Goal: Transaction & Acquisition: Purchase product/service

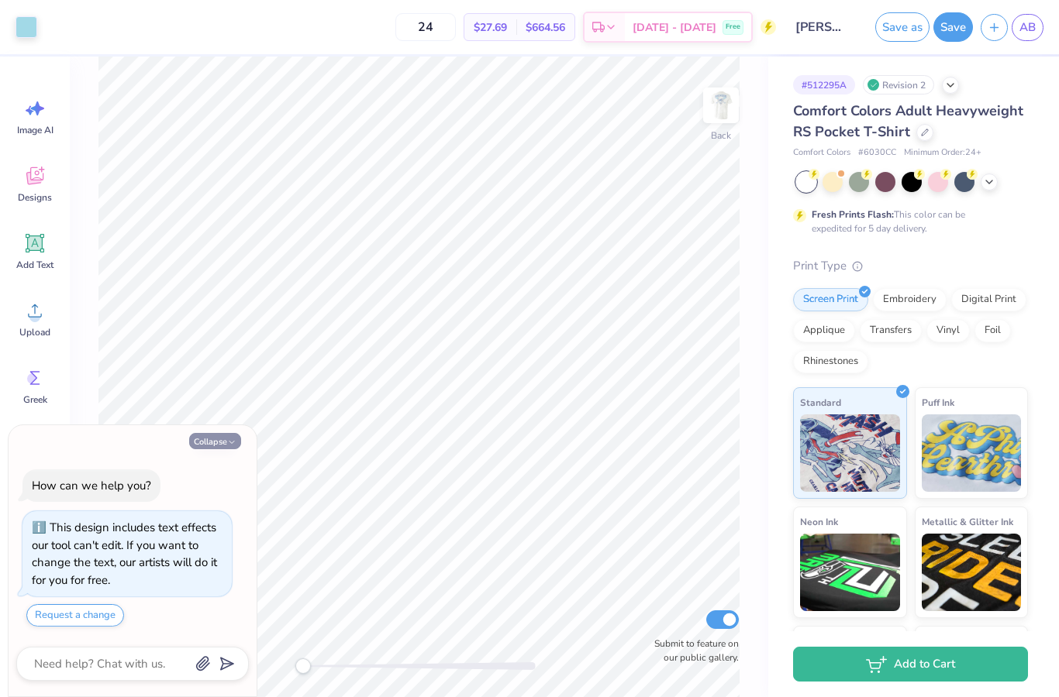
click at [213, 444] on button "Collapse" at bounding box center [215, 441] width 52 height 16
type textarea "x"
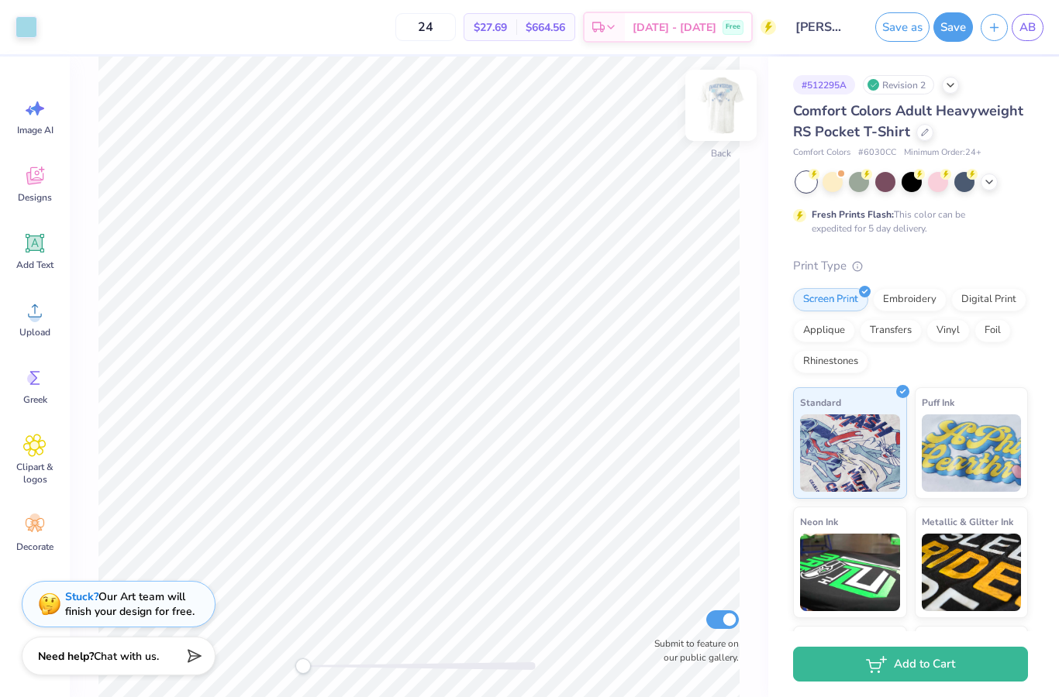
click at [718, 119] on img at bounding box center [721, 105] width 62 height 62
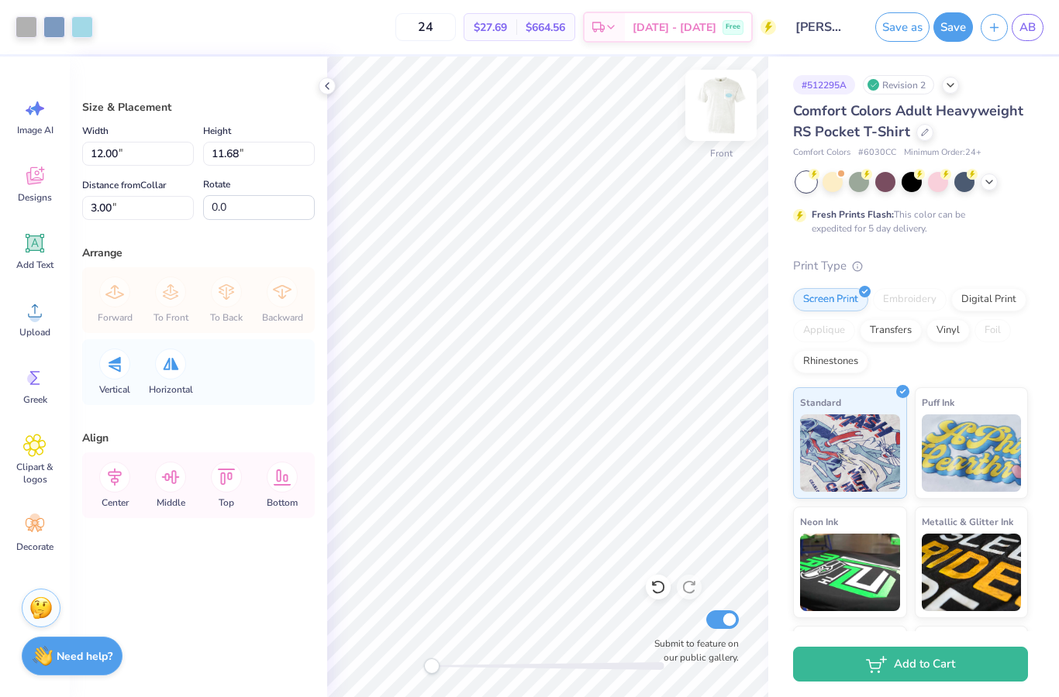
type input "12.90"
type input "12.56"
type input "13.42"
type input "13.06"
type input "13.86"
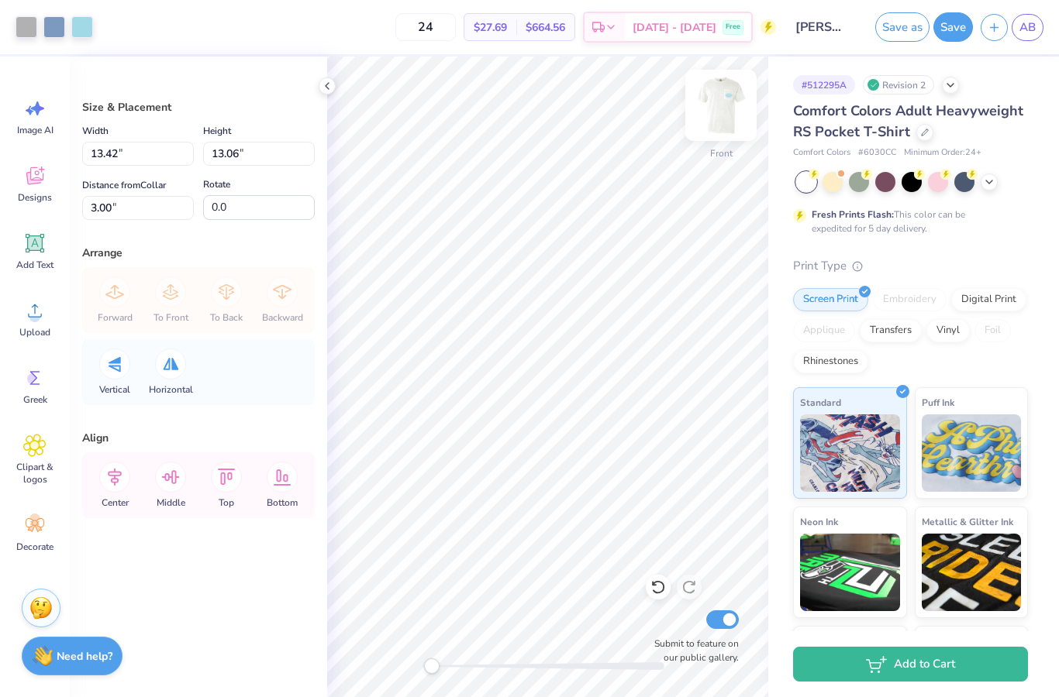
type input "13.49"
click at [331, 91] on icon at bounding box center [327, 86] width 12 height 12
click at [330, 89] on icon at bounding box center [327, 86] width 12 height 12
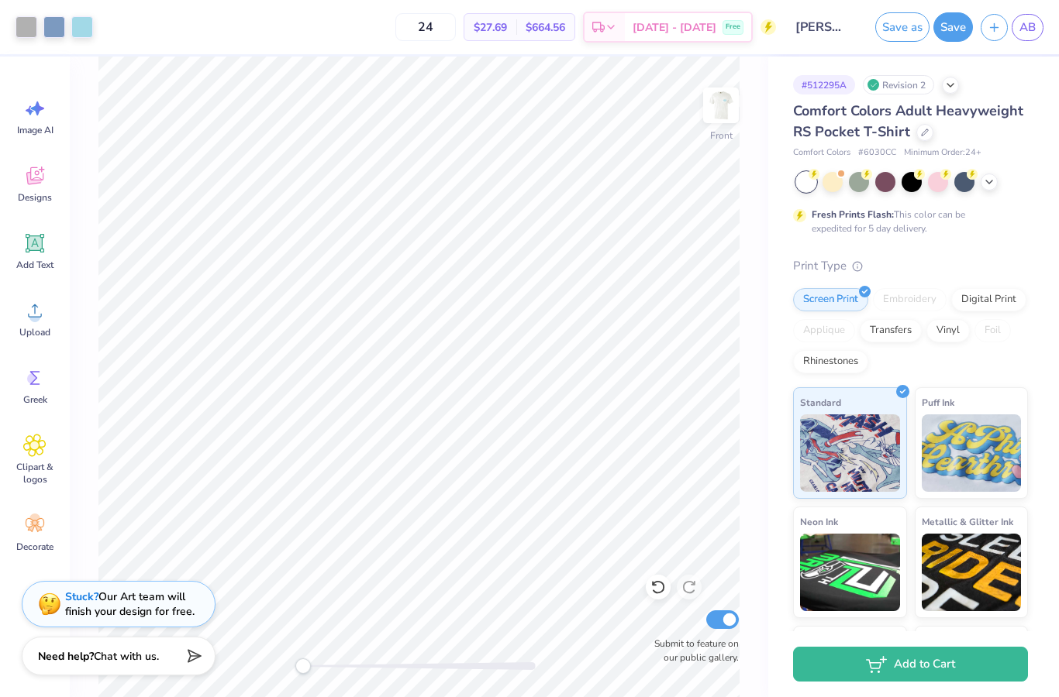
click at [267, 25] on div "24 $27.69 Per Item $664.56 Total Est. Delivery [DATE] - [DATE] Free" at bounding box center [438, 27] width 675 height 54
click at [280, 45] on div "24 $27.69 Per Item $664.56 Total Est. Delivery [DATE] - [DATE] Free" at bounding box center [438, 27] width 675 height 54
click at [949, 26] on button "Save" at bounding box center [953, 26] width 40 height 29
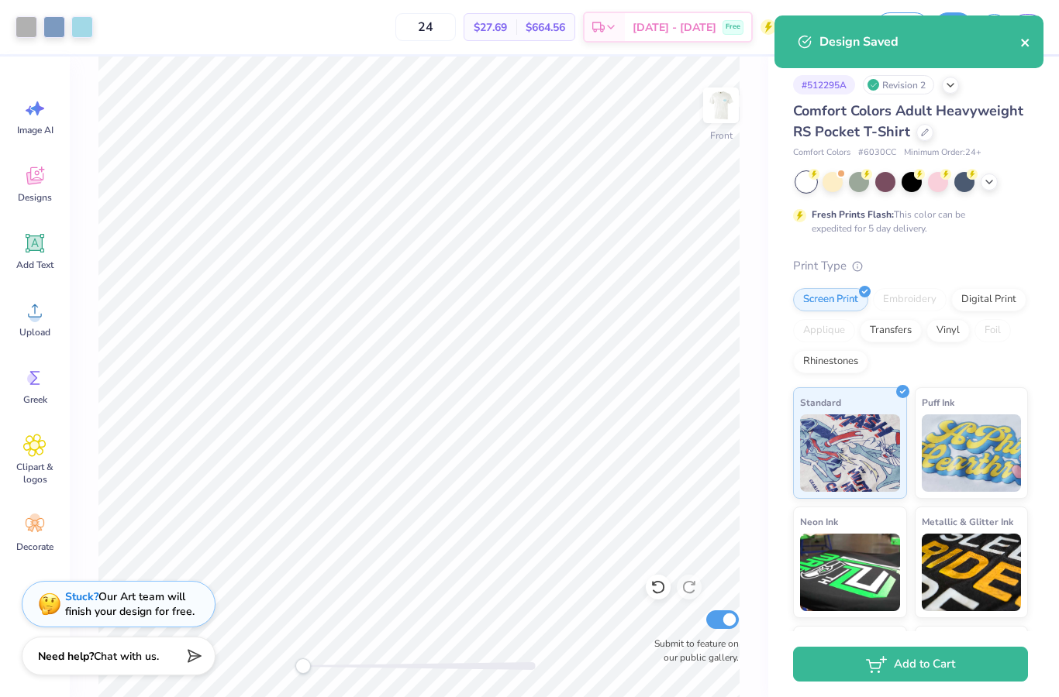
click at [1025, 44] on icon "close" at bounding box center [1025, 42] width 11 height 12
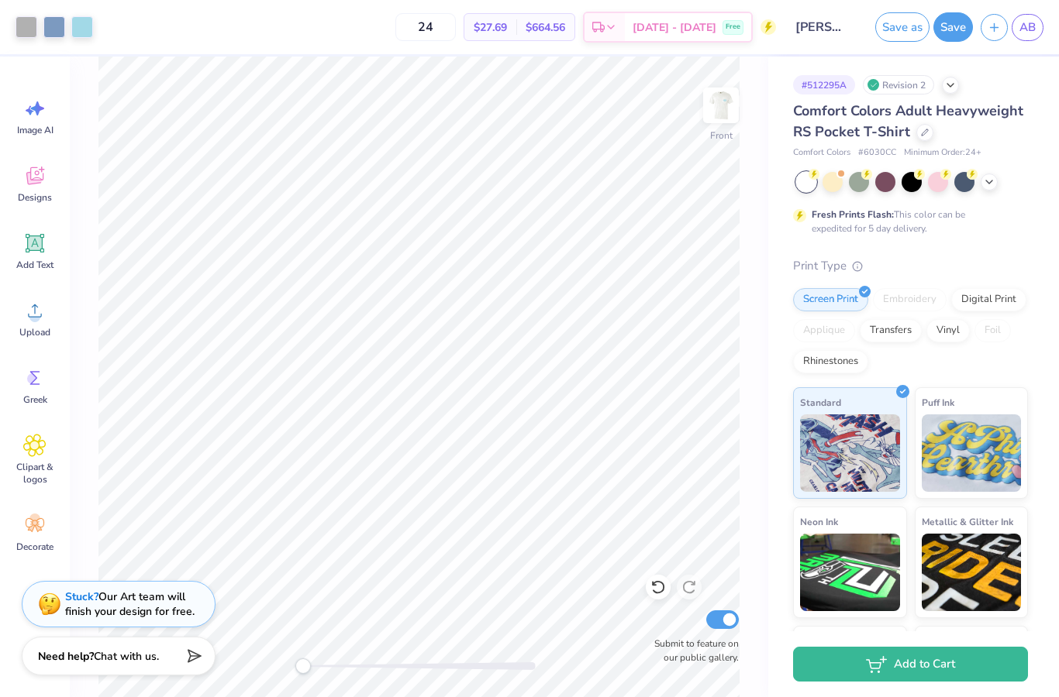
click at [1025, 35] on div "Design Saved" at bounding box center [908, 47] width 275 height 71
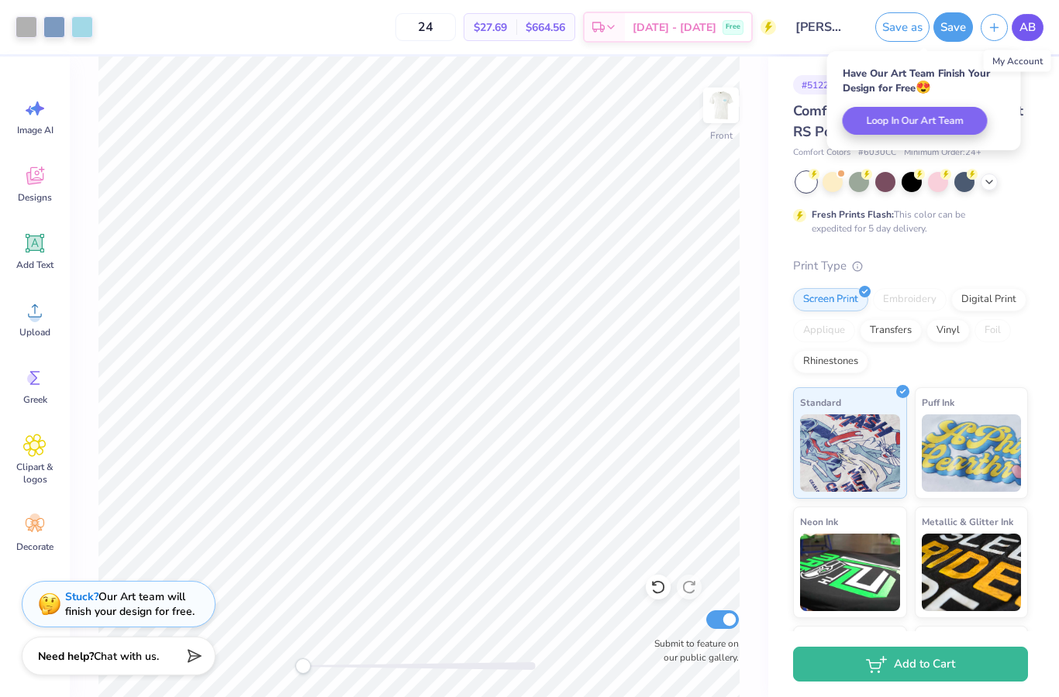
click at [1027, 27] on body "Art colors 24 $27.69 Per Item $664.56 Total Est. Delivery [DATE] - [DATE] Free …" at bounding box center [529, 348] width 1059 height 697
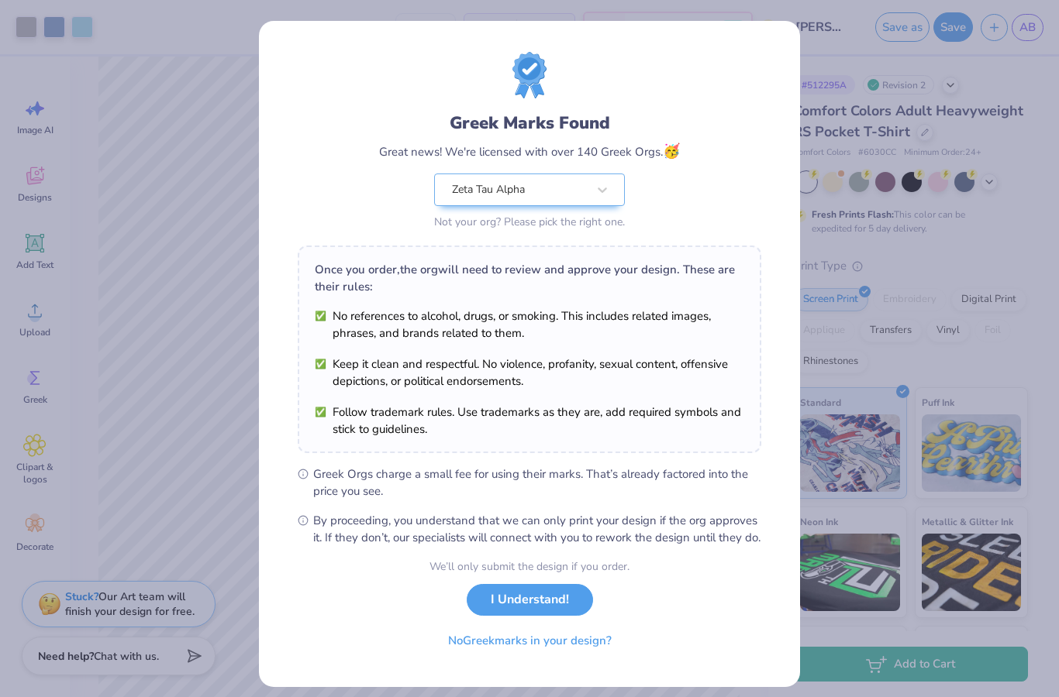
click at [525, 616] on button "I Understand!" at bounding box center [530, 600] width 126 height 32
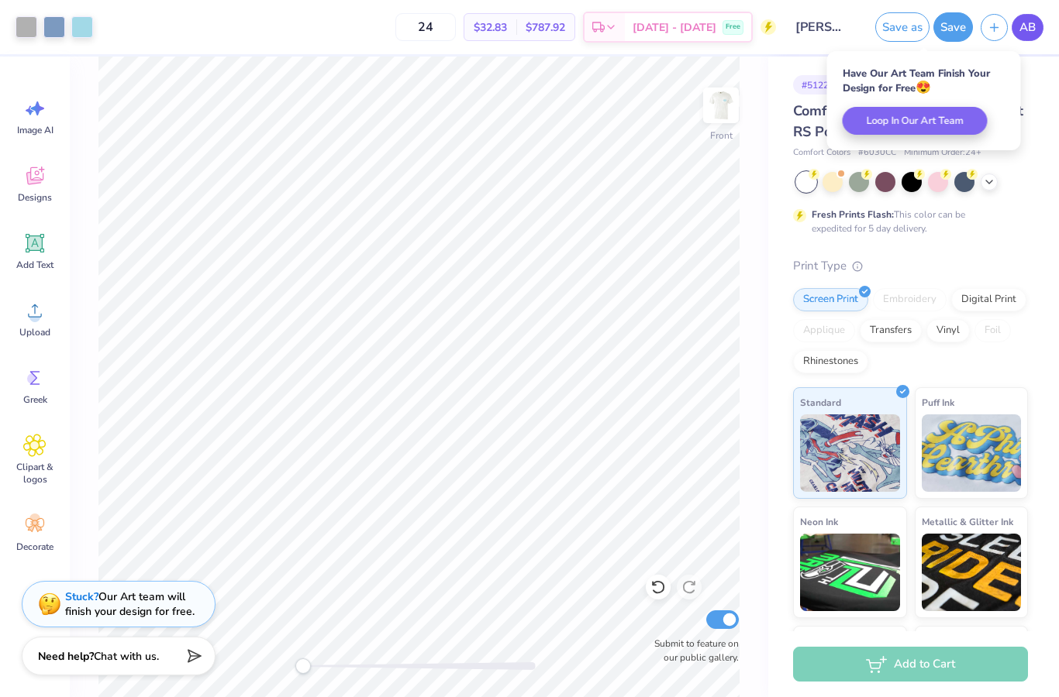
click at [1028, 24] on span "AB" at bounding box center [1027, 28] width 16 height 18
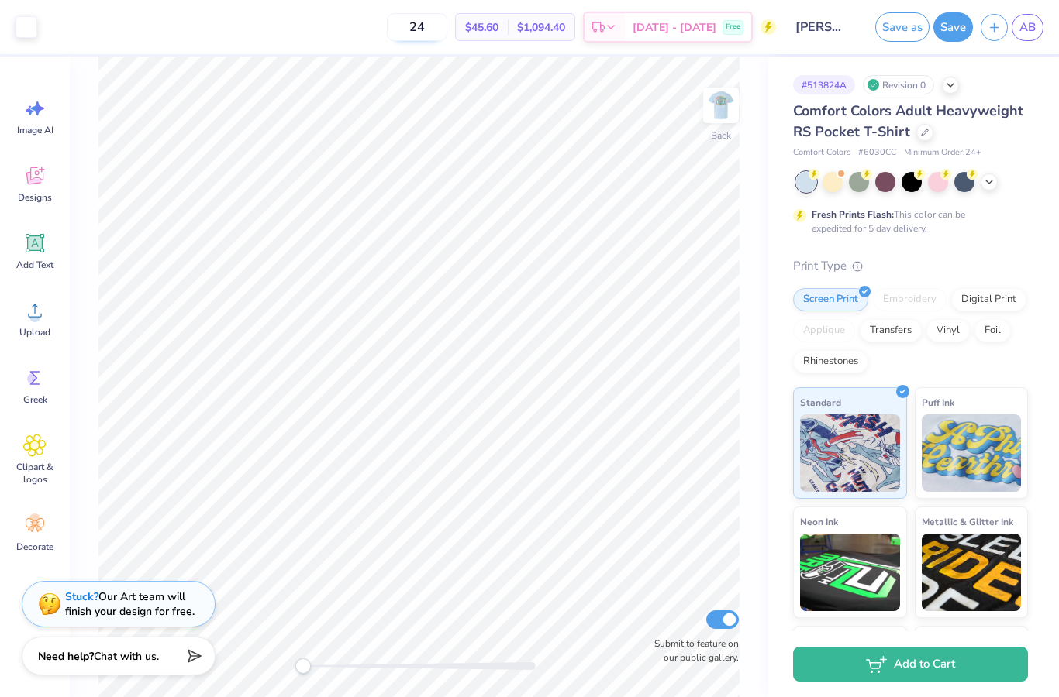
click at [447, 21] on input "24" at bounding box center [417, 27] width 60 height 28
type input "2"
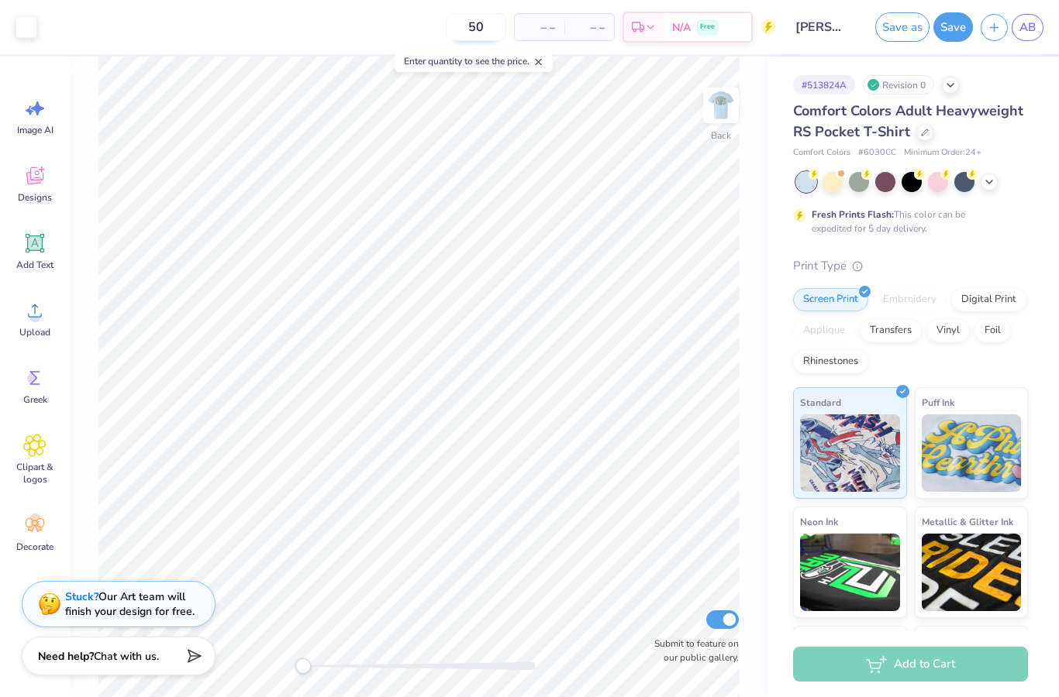
type input "50"
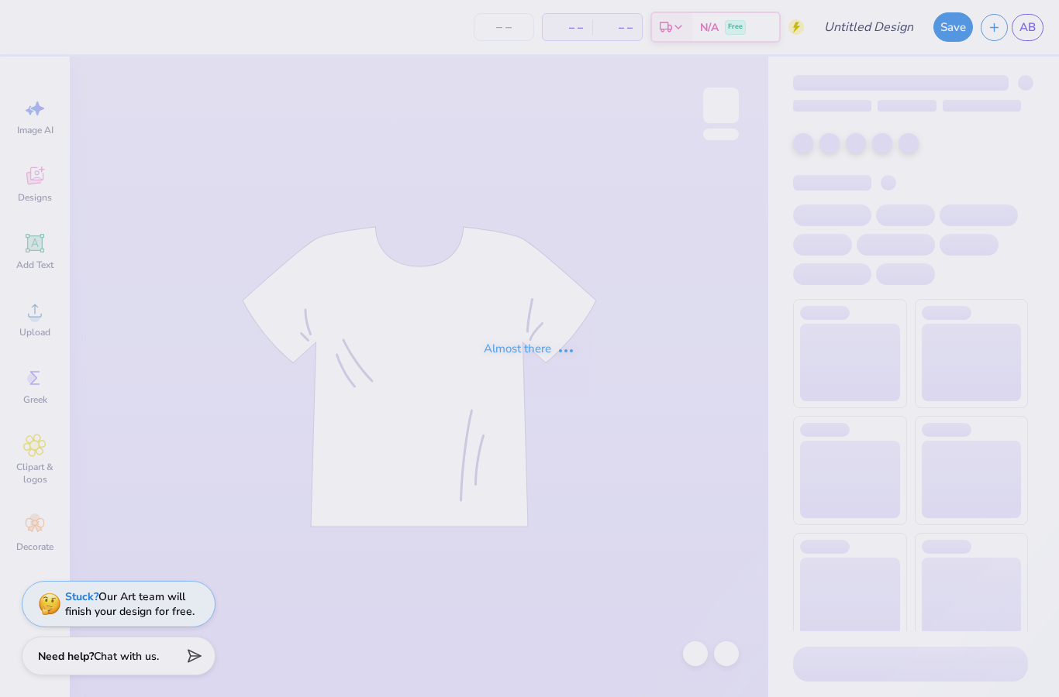
type input "[PERSON_NAME] : [PERSON_NAME][GEOGRAPHIC_DATA]"
type input "50"
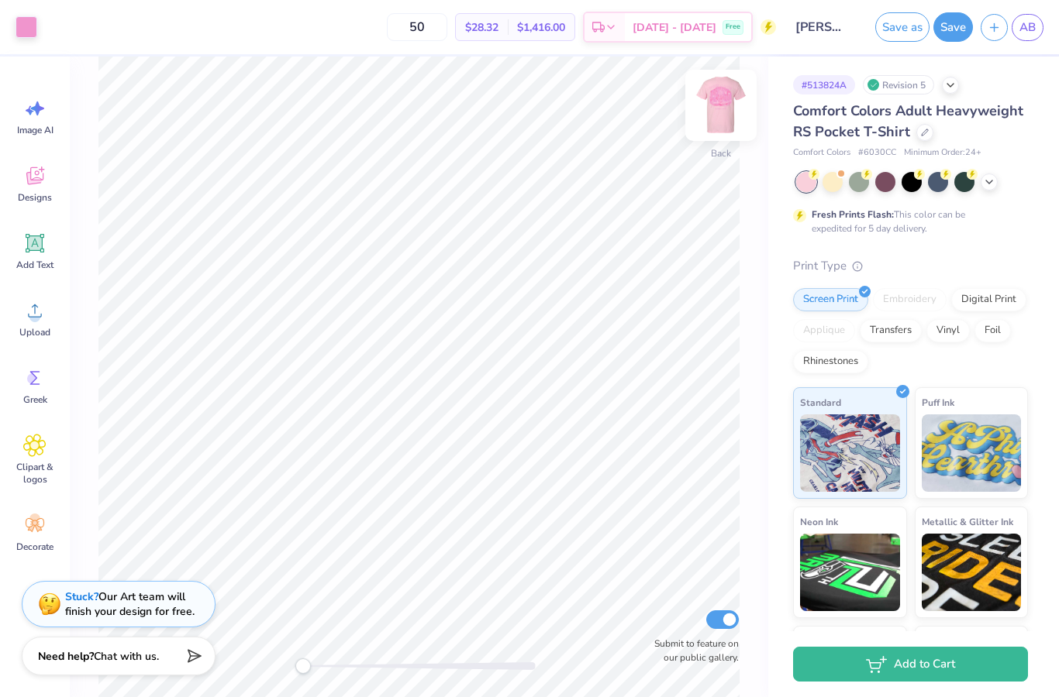
click at [716, 102] on img at bounding box center [721, 105] width 62 height 62
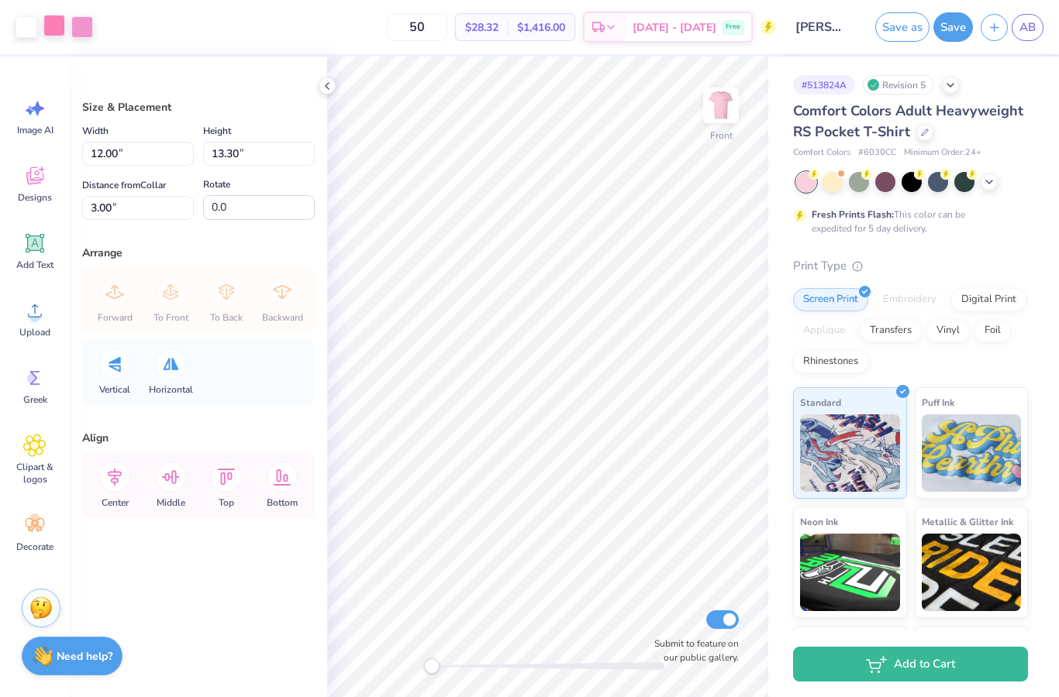
click at [62, 26] on div at bounding box center [54, 26] width 22 height 22
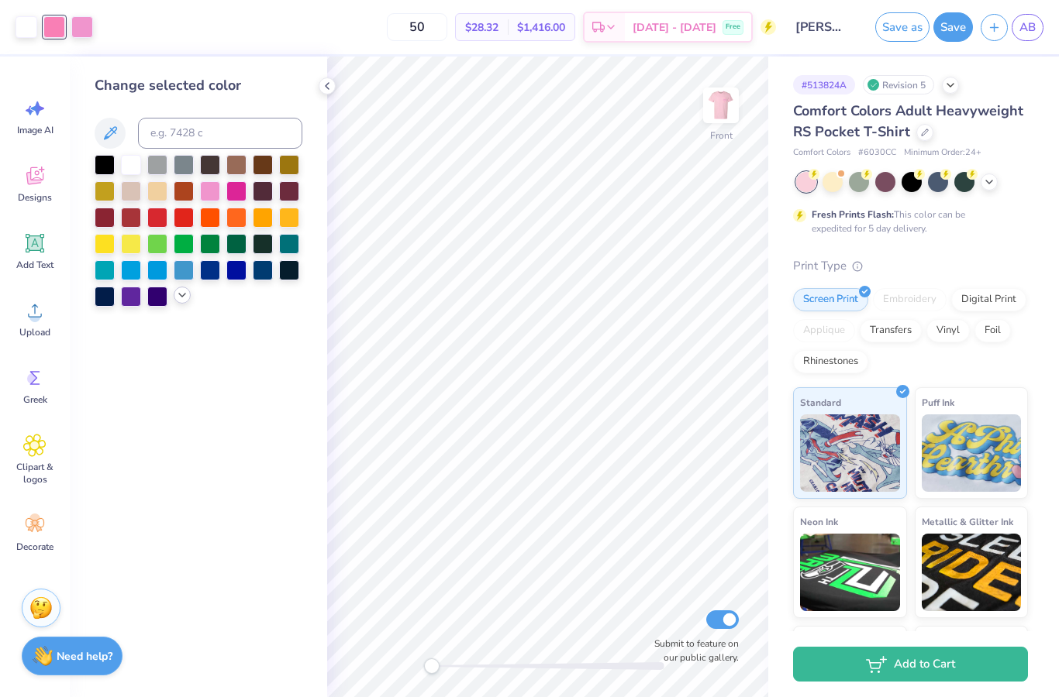
click at [181, 301] on icon at bounding box center [182, 295] width 12 height 12
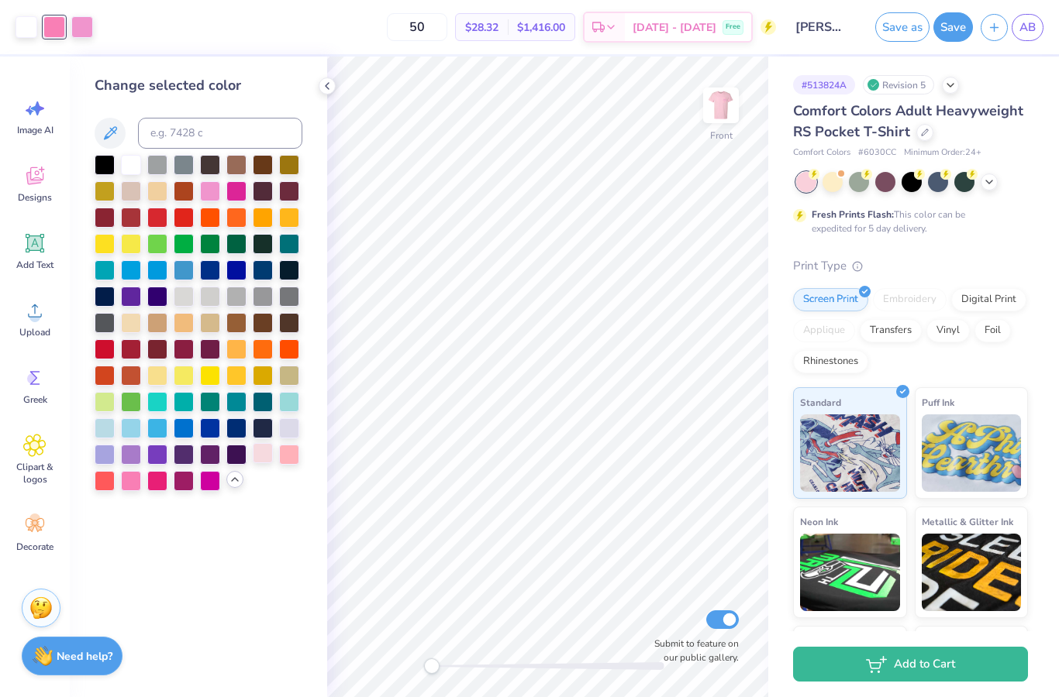
click at [260, 456] on div at bounding box center [263, 453] width 20 height 20
click at [659, 591] on icon at bounding box center [657, 587] width 15 height 15
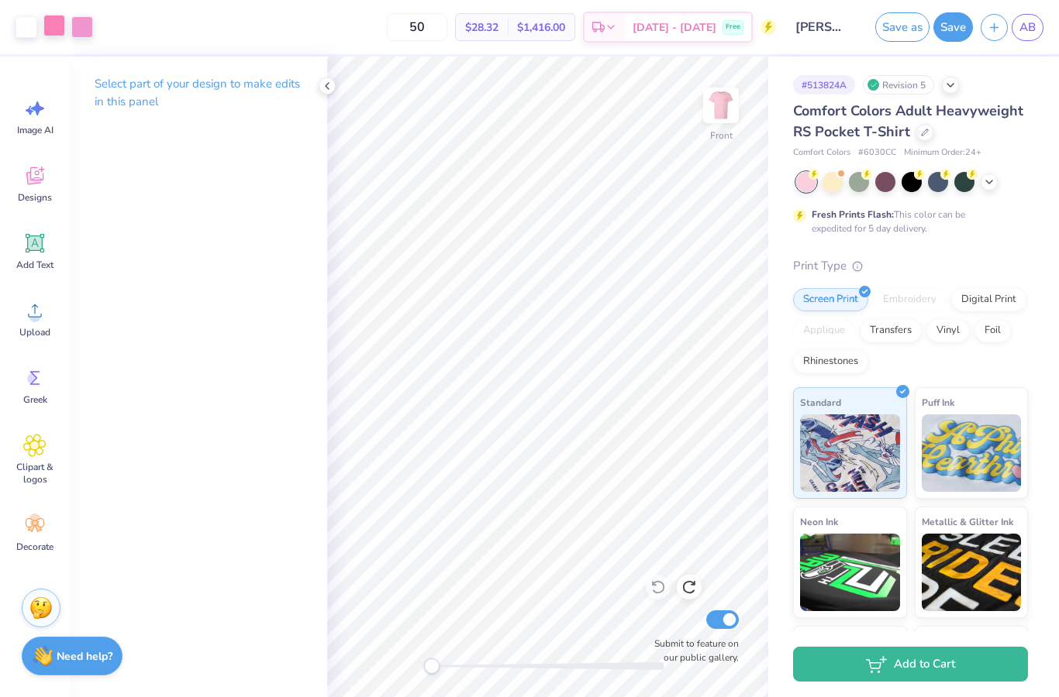
click at [50, 15] on div at bounding box center [54, 26] width 22 height 22
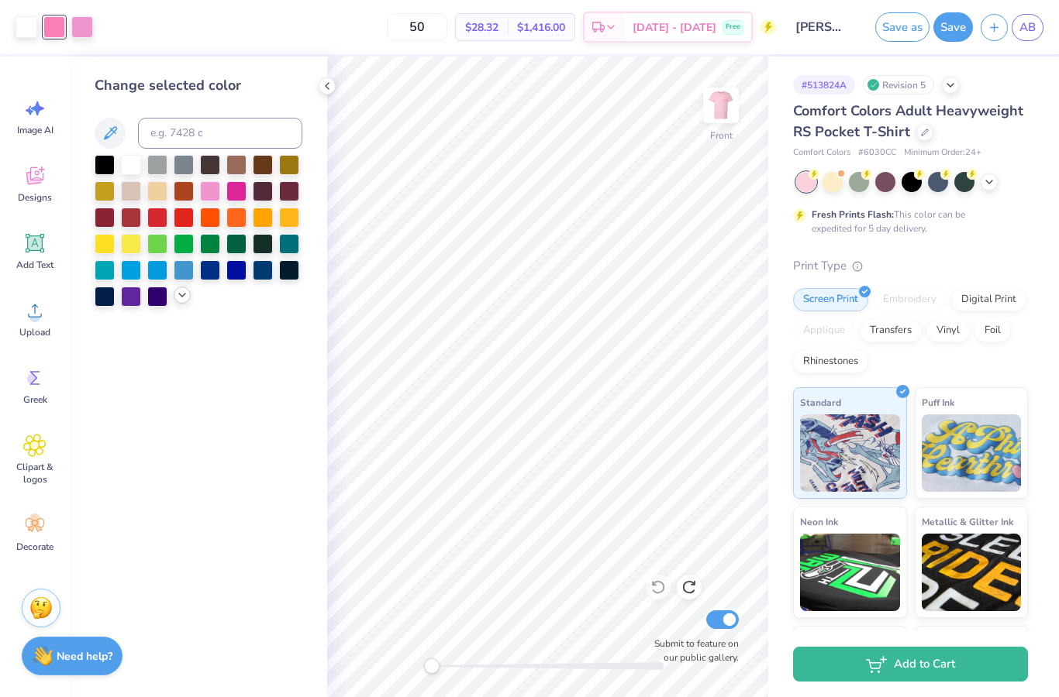
click at [179, 297] on polyline at bounding box center [182, 295] width 6 height 3
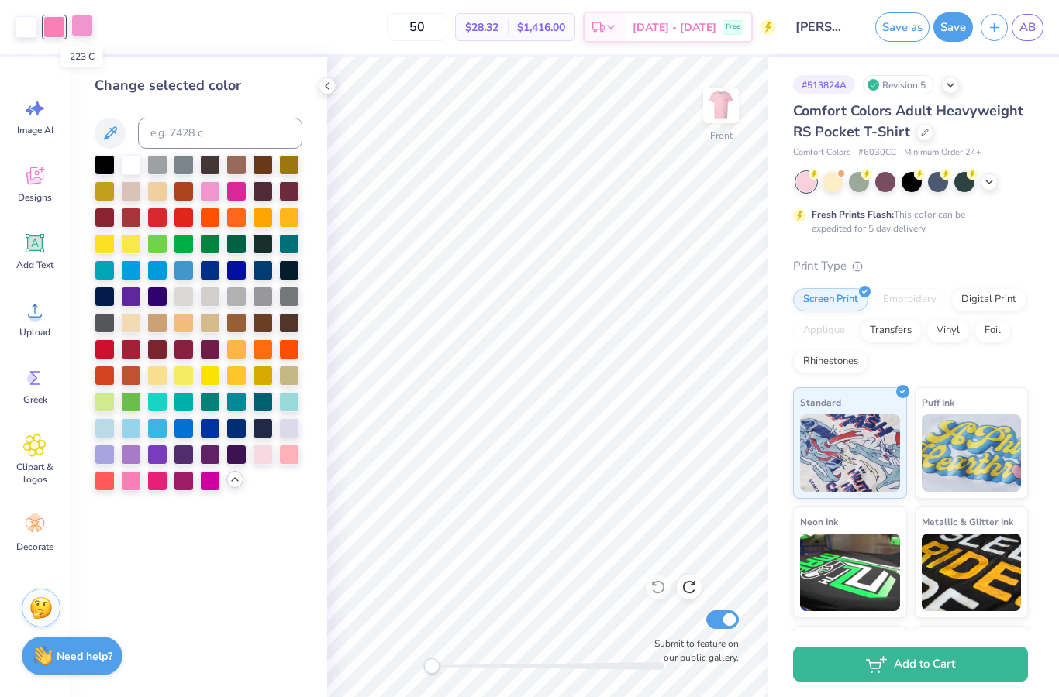
click at [87, 33] on div at bounding box center [82, 26] width 22 height 22
click at [265, 454] on div at bounding box center [263, 453] width 20 height 20
click at [662, 591] on icon at bounding box center [657, 587] width 15 height 15
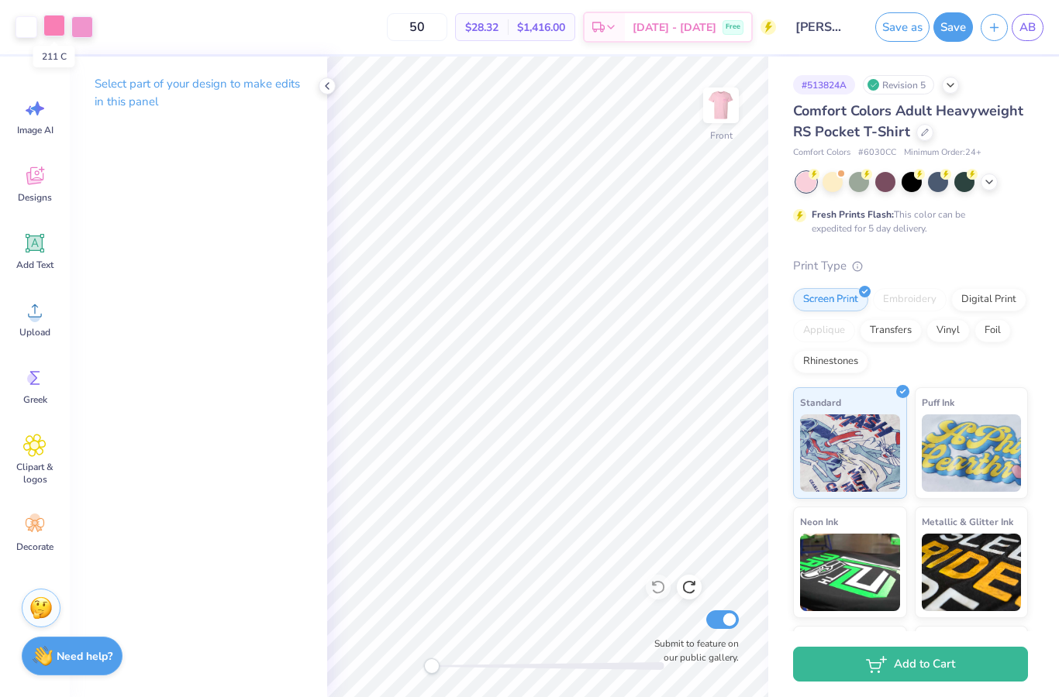
click at [53, 25] on div at bounding box center [54, 26] width 22 height 22
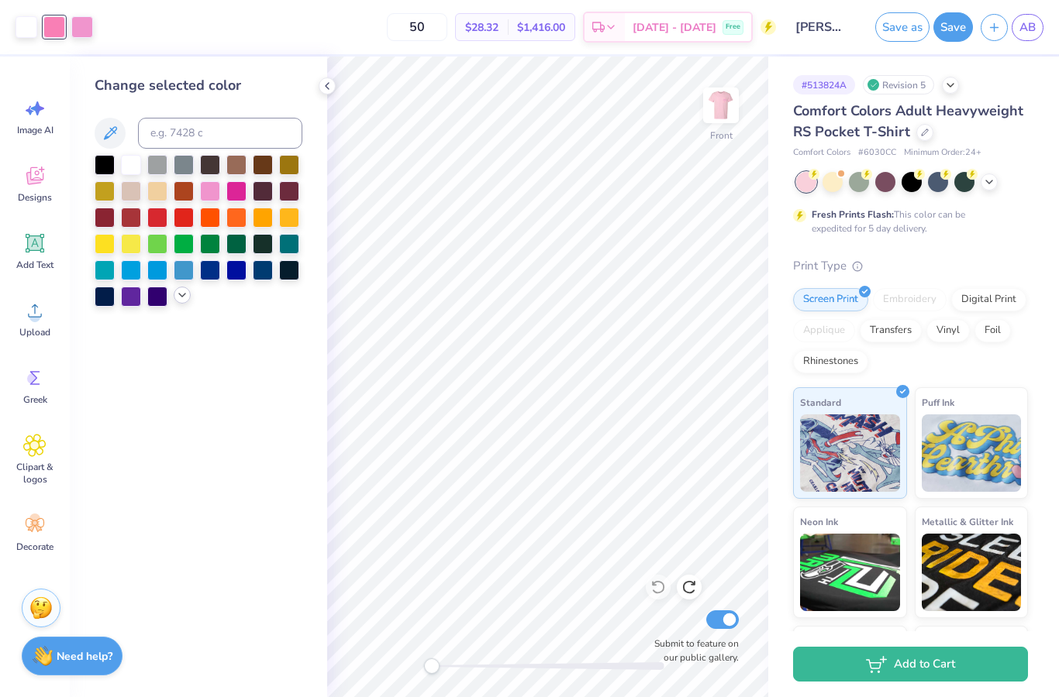
click at [177, 298] on icon at bounding box center [182, 295] width 12 height 12
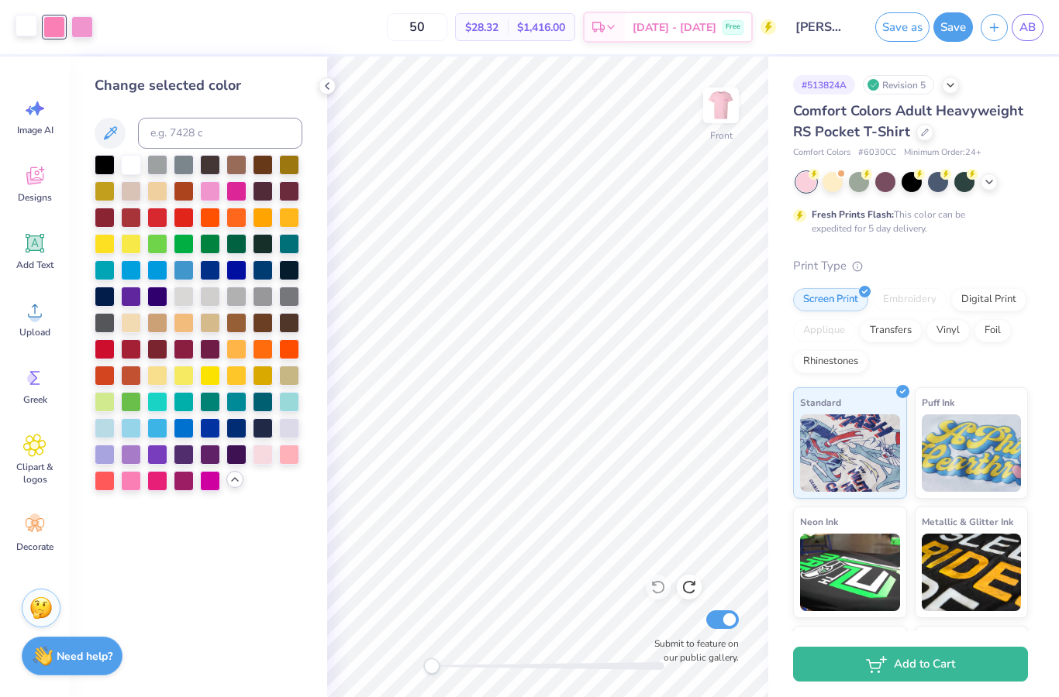
click at [28, 24] on div at bounding box center [26, 26] width 22 height 22
click at [285, 456] on div at bounding box center [289, 453] width 20 height 20
click at [57, 33] on div at bounding box center [54, 26] width 22 height 22
click at [129, 166] on div at bounding box center [131, 163] width 20 height 20
click at [656, 591] on icon at bounding box center [657, 587] width 15 height 15
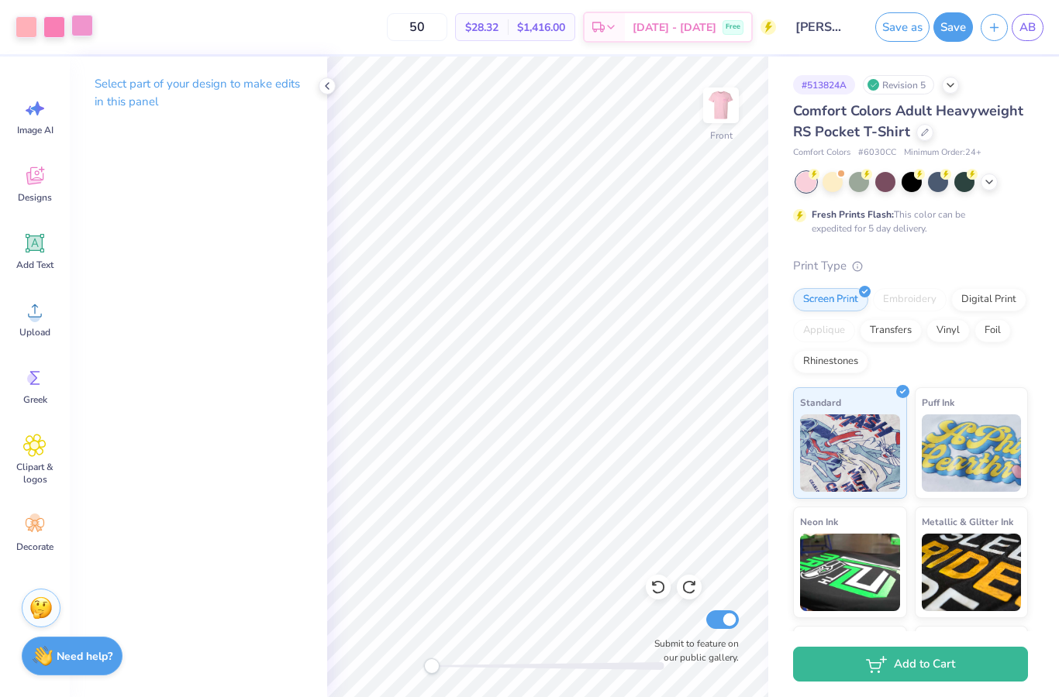
click at [83, 29] on div at bounding box center [82, 26] width 22 height 22
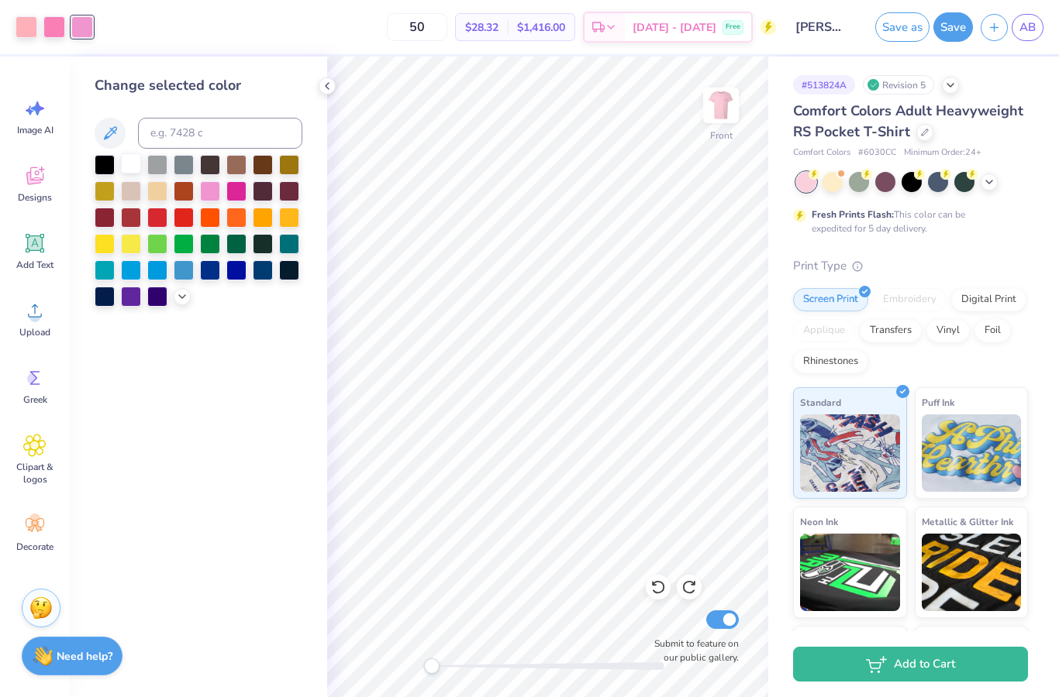
click at [129, 172] on div at bounding box center [131, 163] width 20 height 20
click at [184, 299] on icon at bounding box center [182, 295] width 12 height 12
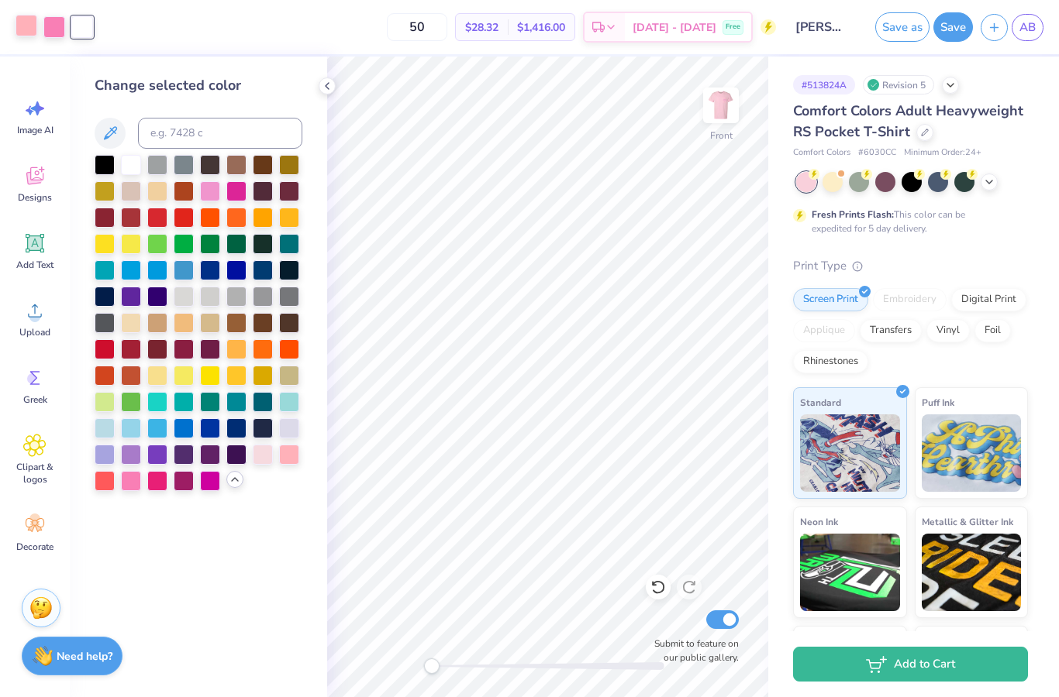
click at [24, 26] on div at bounding box center [26, 26] width 22 height 22
click at [262, 456] on div at bounding box center [263, 453] width 20 height 20
click at [213, 199] on div at bounding box center [210, 190] width 20 height 20
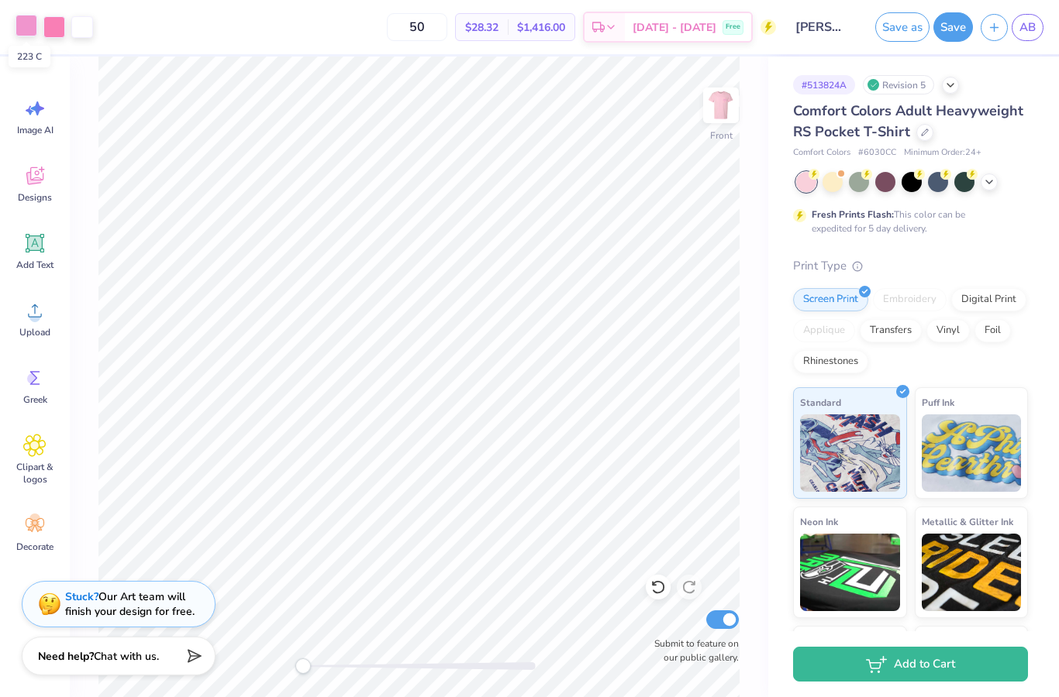
click at [27, 29] on div at bounding box center [26, 26] width 22 height 22
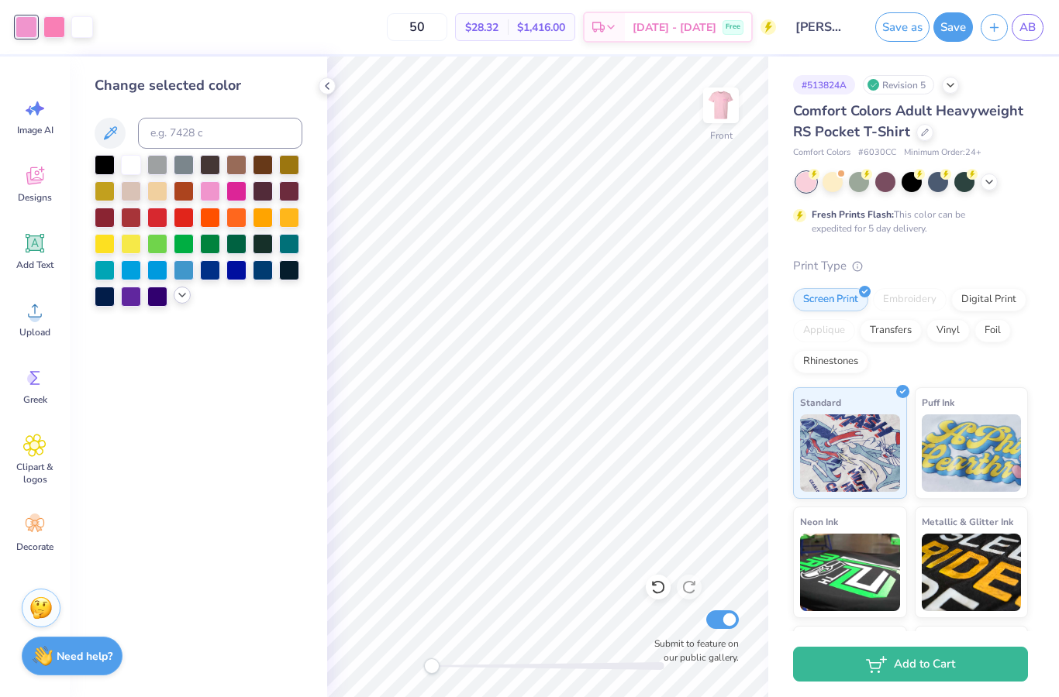
click at [182, 291] on div at bounding box center [182, 295] width 17 height 17
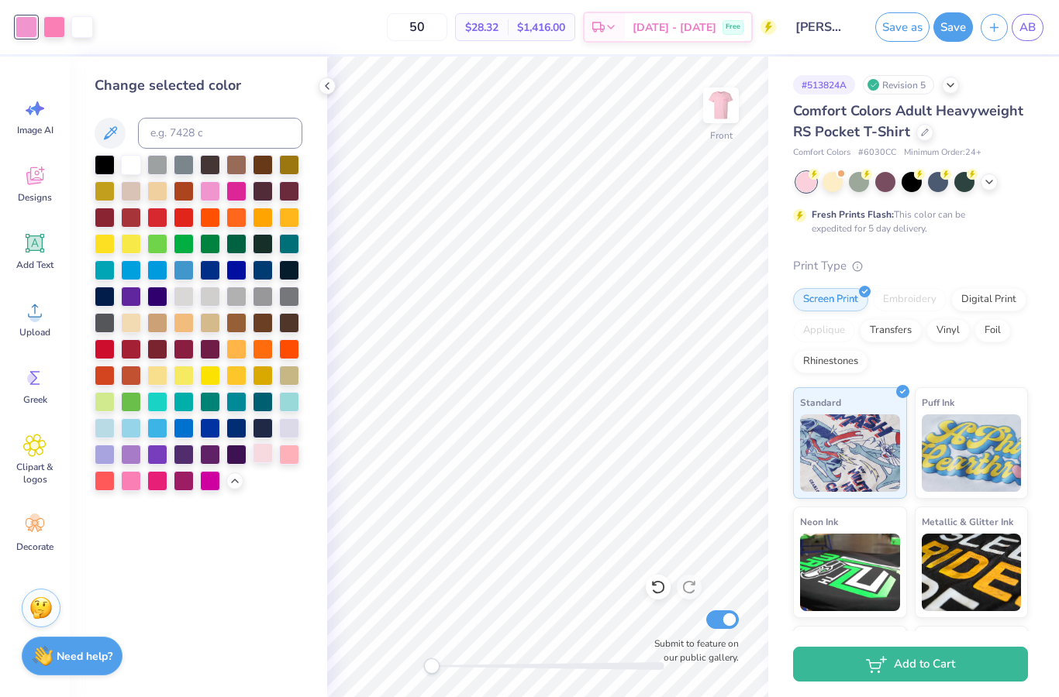
click at [262, 460] on div at bounding box center [263, 453] width 20 height 20
click at [126, 487] on div at bounding box center [131, 480] width 20 height 20
click at [660, 588] on icon at bounding box center [657, 587] width 15 height 15
click at [57, 28] on div at bounding box center [54, 27] width 22 height 22
click at [25, 32] on div at bounding box center [26, 26] width 22 height 22
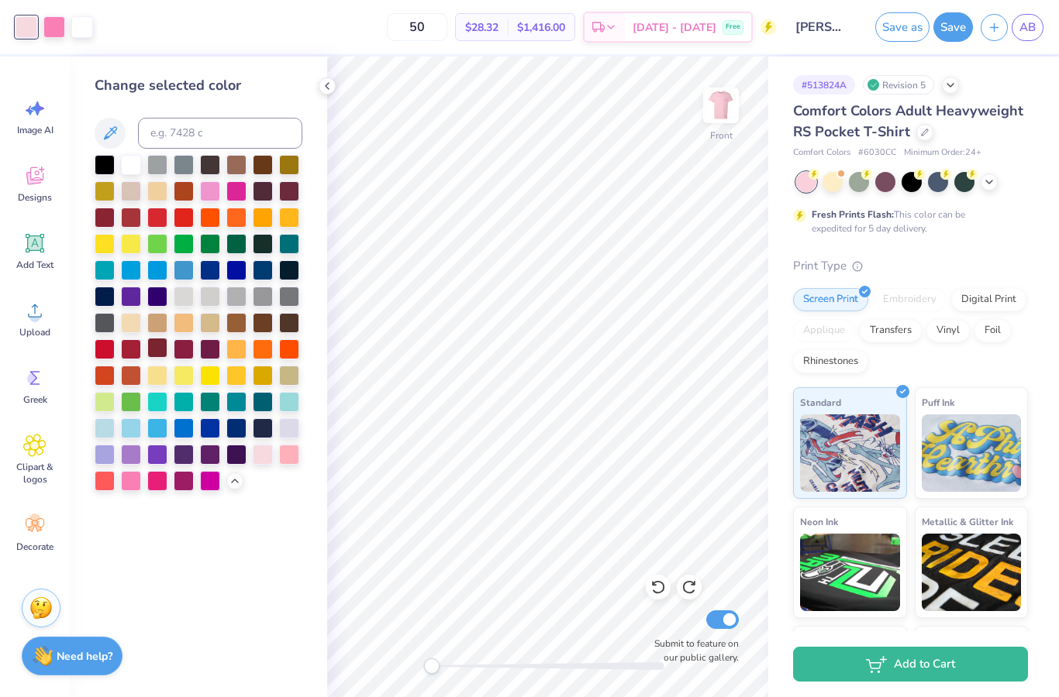
click at [155, 354] on div at bounding box center [157, 348] width 20 height 20
click at [50, 28] on div at bounding box center [54, 26] width 22 height 22
click at [260, 460] on div at bounding box center [263, 453] width 20 height 20
click at [26, 26] on div at bounding box center [26, 26] width 22 height 22
click at [138, 483] on div at bounding box center [131, 480] width 20 height 20
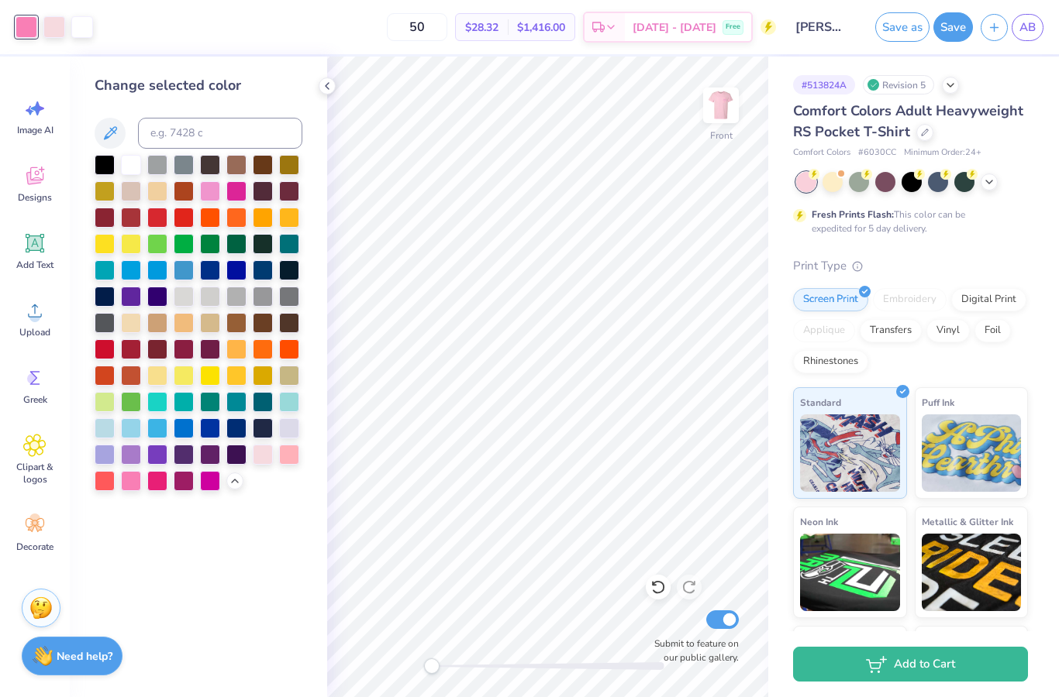
click at [321, 89] on icon at bounding box center [327, 86] width 12 height 12
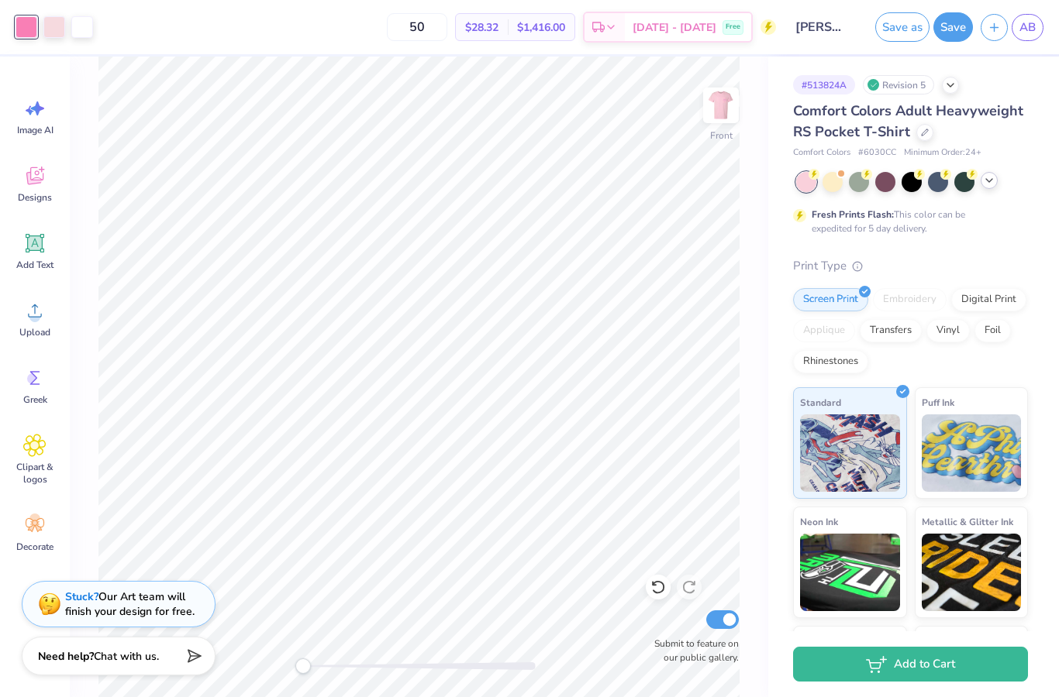
click at [994, 185] on icon at bounding box center [989, 180] width 12 height 12
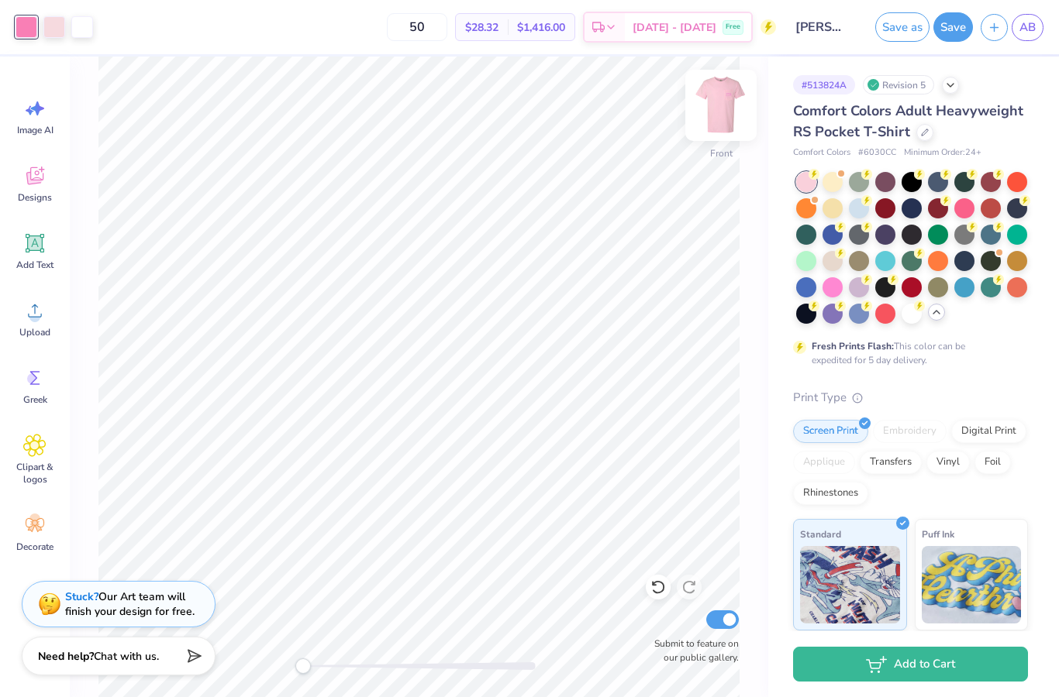
click at [731, 108] on img at bounding box center [721, 105] width 62 height 62
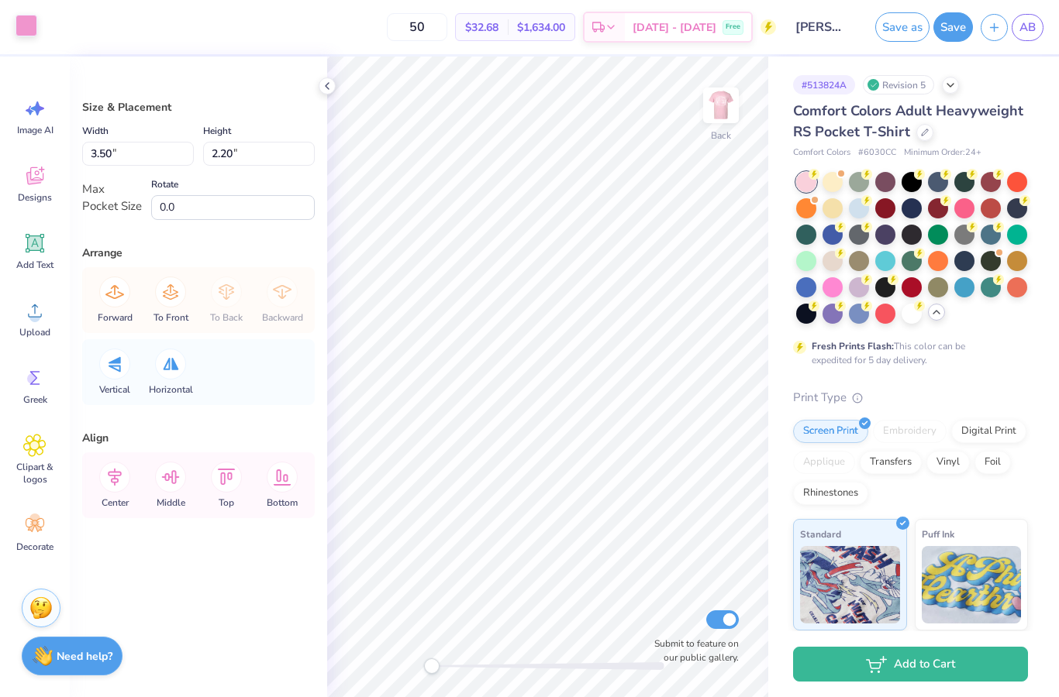
click at [25, 25] on div at bounding box center [26, 26] width 22 height 22
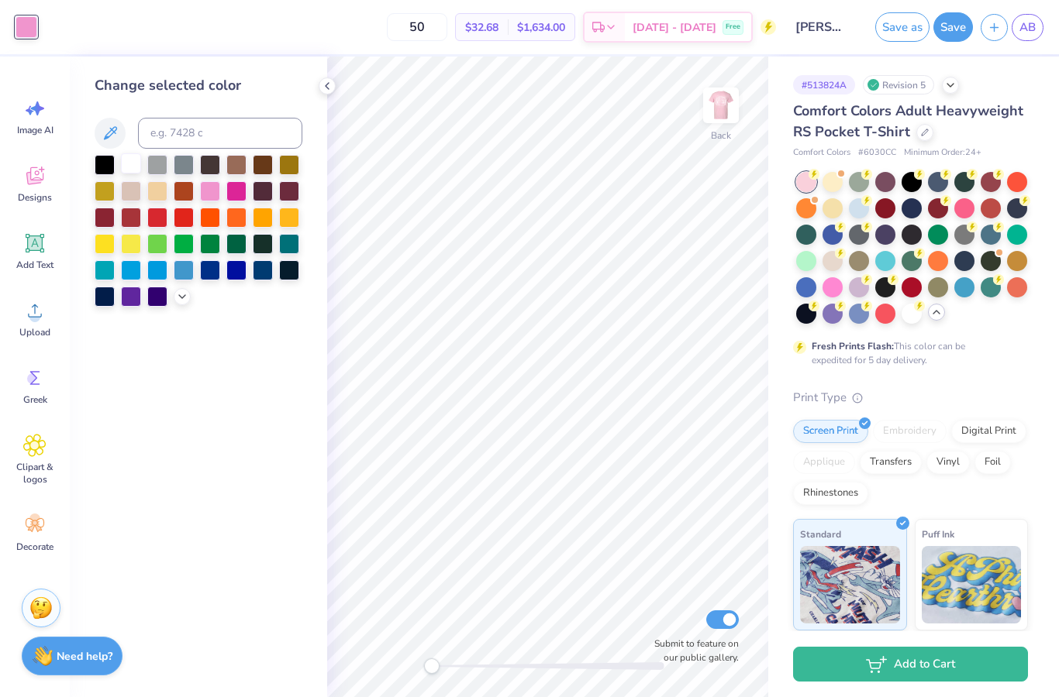
click at [131, 170] on div at bounding box center [131, 163] width 20 height 20
click at [331, 81] on icon at bounding box center [327, 86] width 12 height 12
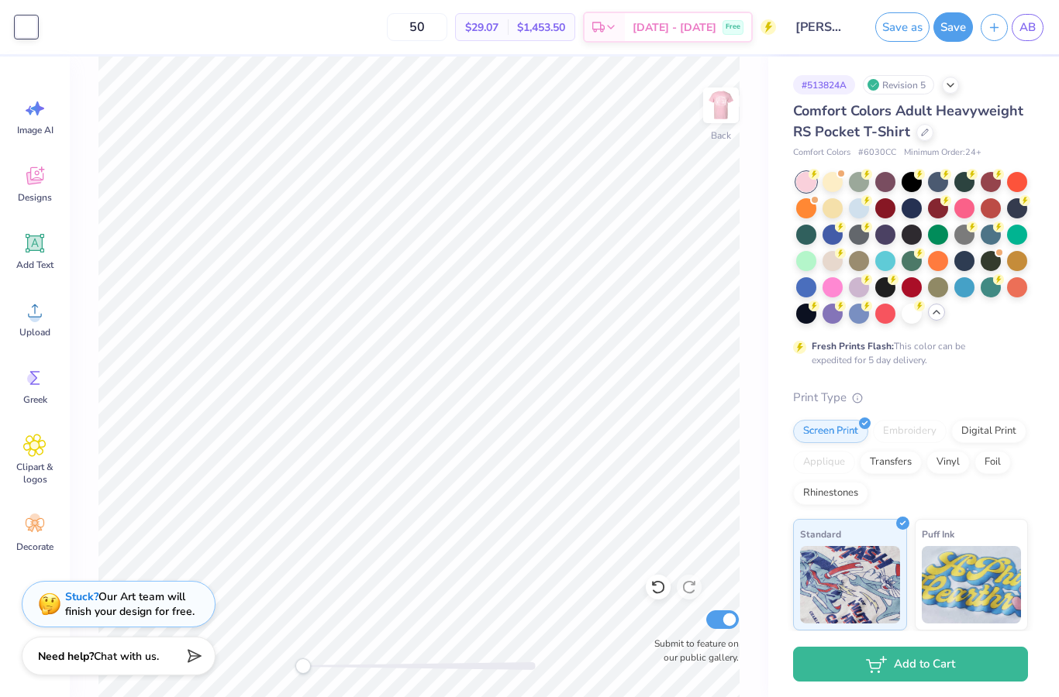
click at [293, 50] on div "50 $29.07 Per Item $1,453.50 Total Est. Delivery Oct 7 - 10 Free" at bounding box center [410, 27] width 731 height 54
click at [805, 204] on div at bounding box center [806, 207] width 20 height 20
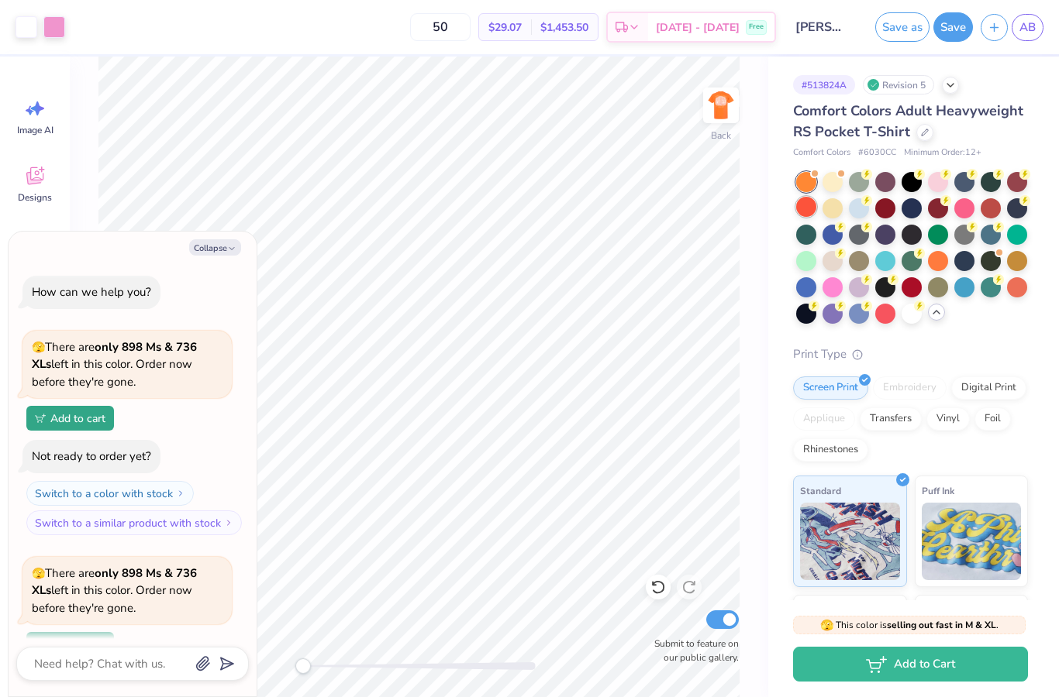
scroll to position [131, 0]
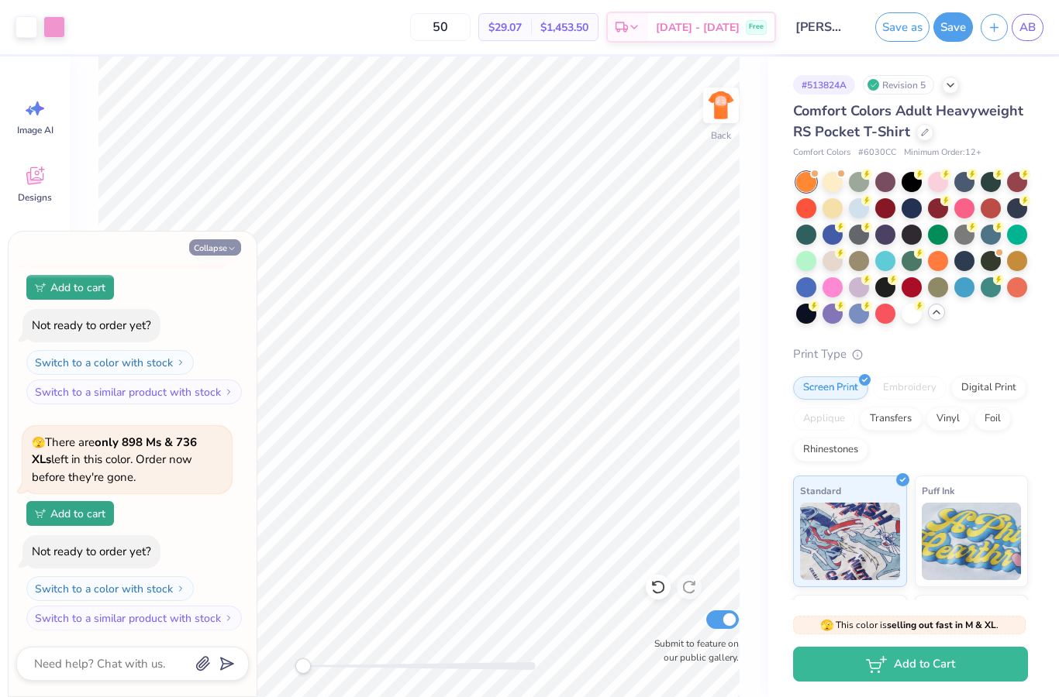
click at [227, 251] on icon "button" at bounding box center [231, 248] width 9 height 9
type textarea "x"
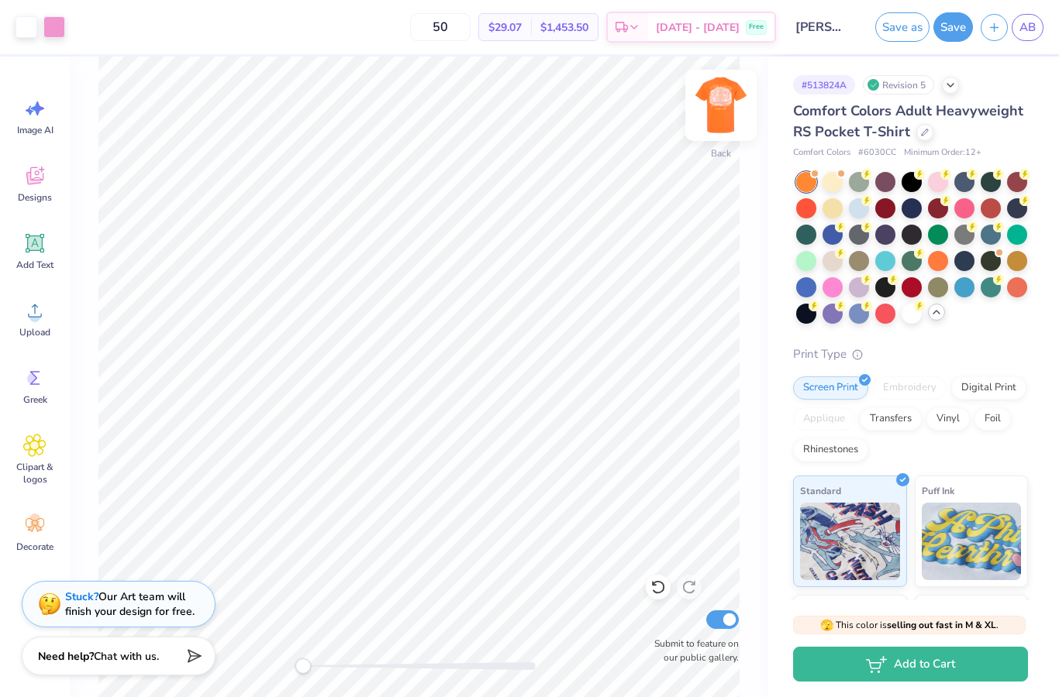
click at [728, 104] on img at bounding box center [721, 105] width 62 height 62
click at [727, 104] on img at bounding box center [721, 105] width 62 height 62
click at [857, 211] on div at bounding box center [859, 207] width 20 height 20
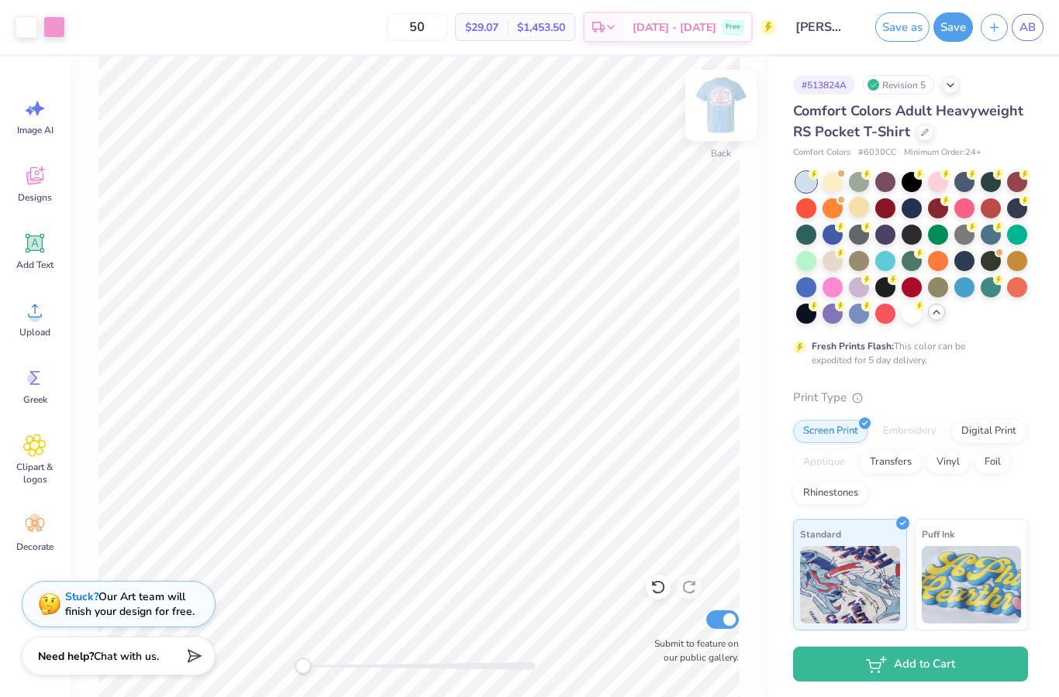
click at [706, 103] on img at bounding box center [721, 105] width 62 height 62
click at [712, 105] on img at bounding box center [721, 105] width 62 height 62
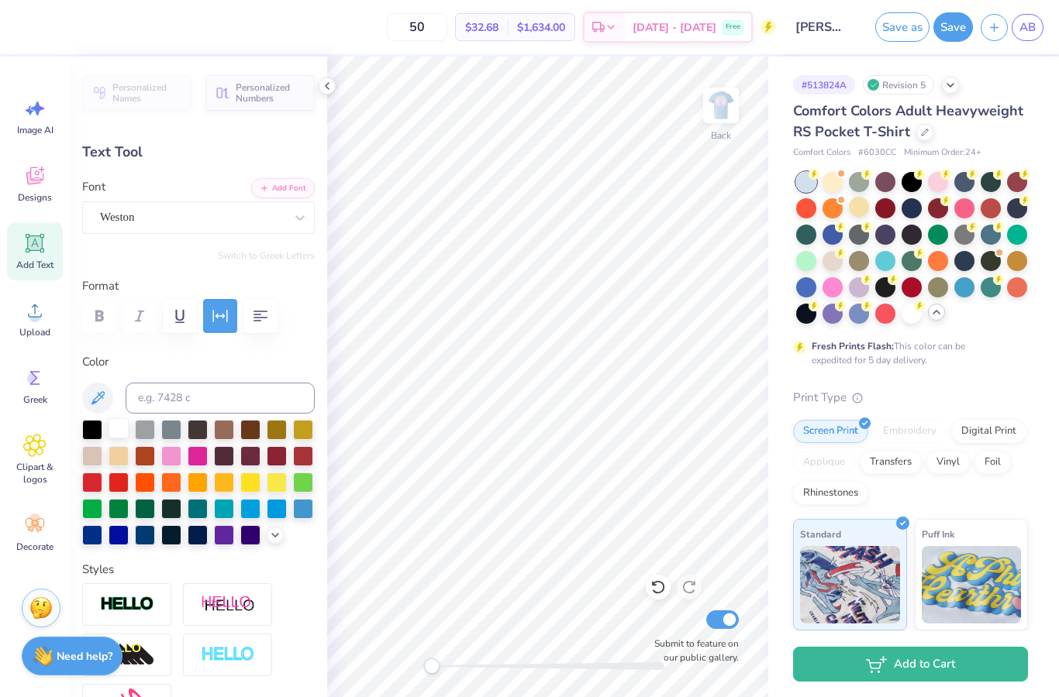
click at [119, 432] on div at bounding box center [118, 428] width 20 height 20
click at [323, 85] on icon at bounding box center [327, 86] width 12 height 12
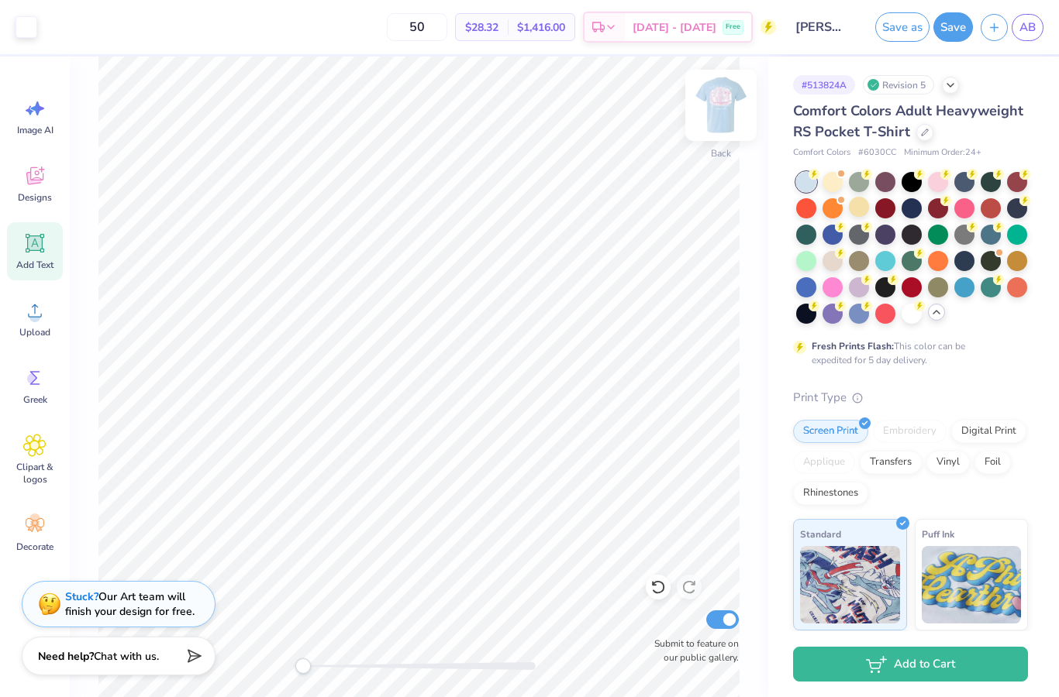
click at [718, 108] on img at bounding box center [721, 105] width 62 height 62
click at [447, 27] on input "50" at bounding box center [417, 27] width 60 height 28
type input "5"
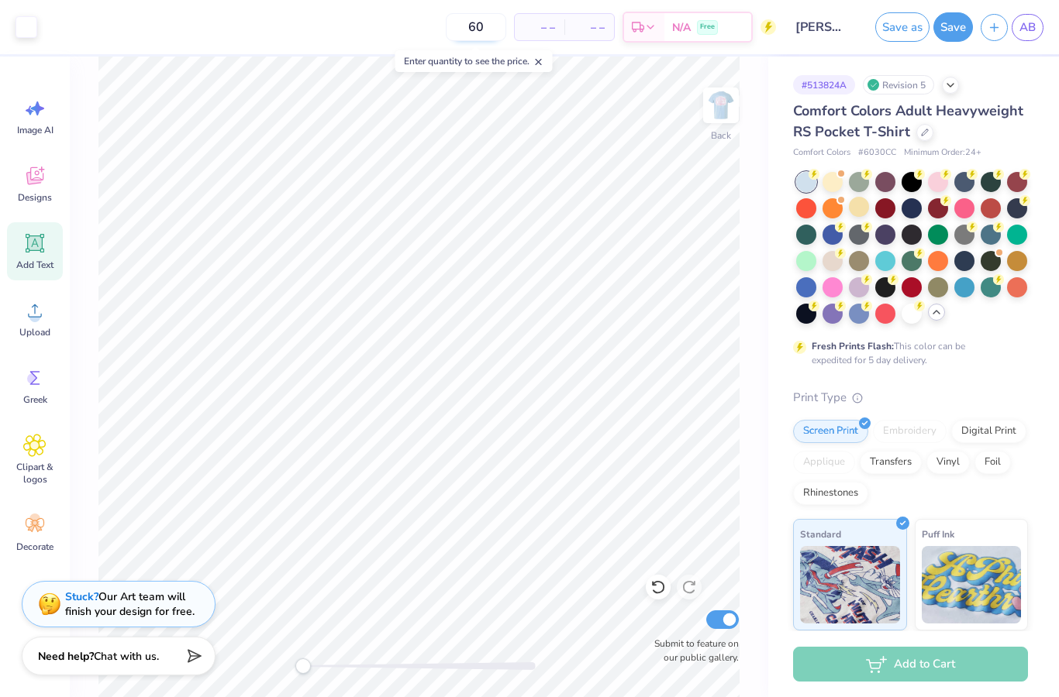
type input "60"
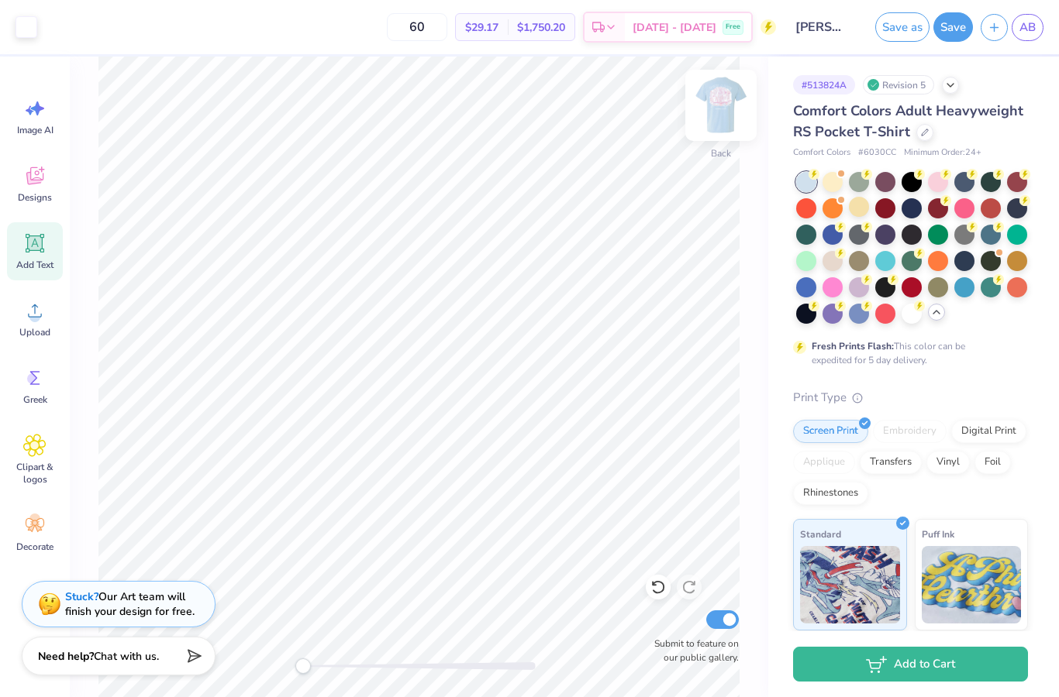
click at [725, 110] on img at bounding box center [721, 105] width 62 height 62
click at [895, 33] on button "Save as" at bounding box center [902, 26] width 54 height 29
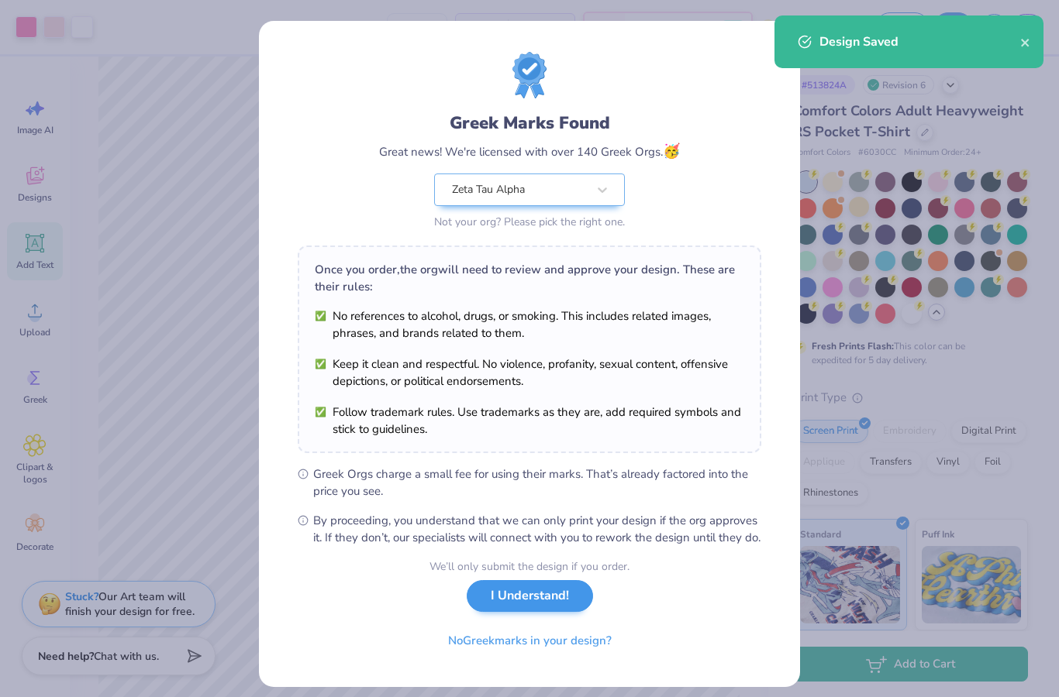
click at [521, 612] on button "I Understand!" at bounding box center [530, 596] width 126 height 32
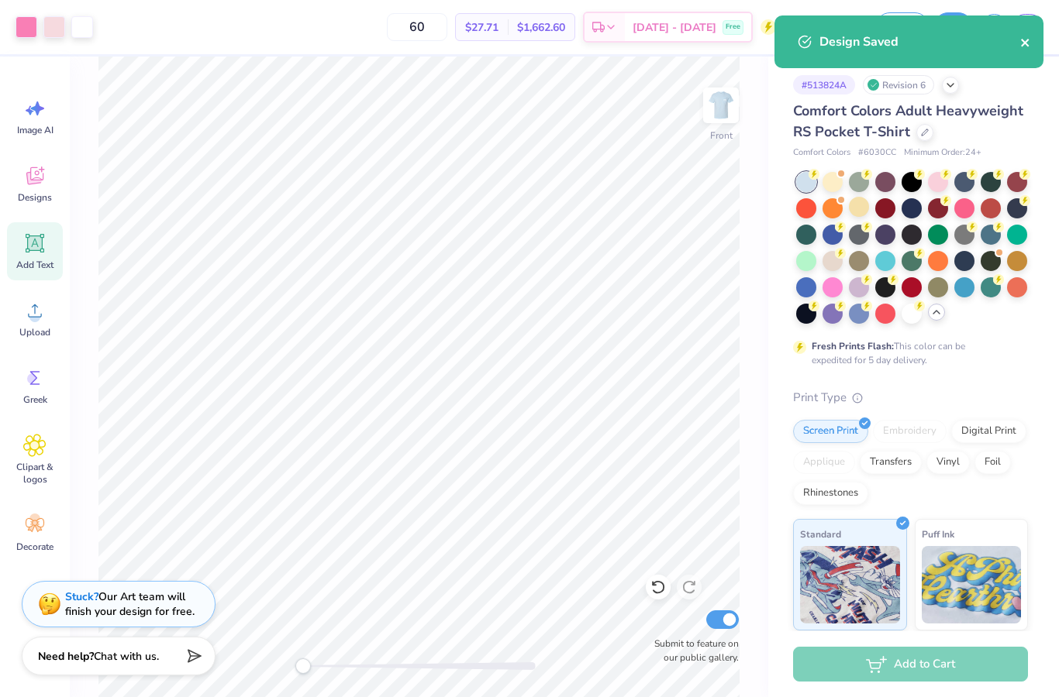
click at [1025, 36] on button "close" at bounding box center [1025, 42] width 11 height 19
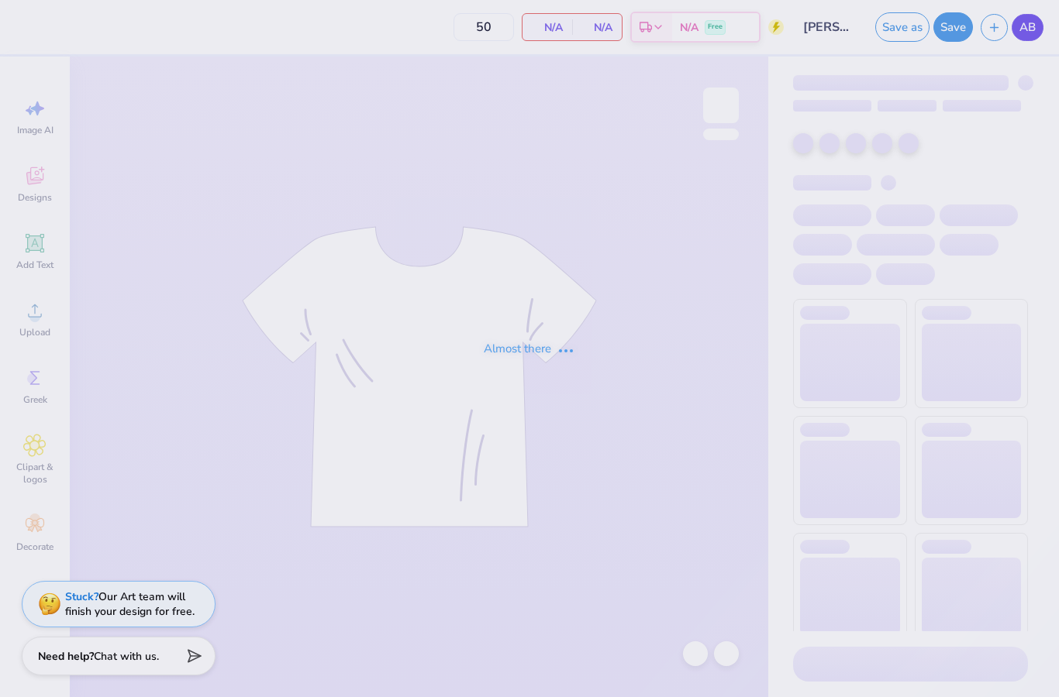
click at [1034, 28] on div "Almost there" at bounding box center [529, 348] width 1059 height 697
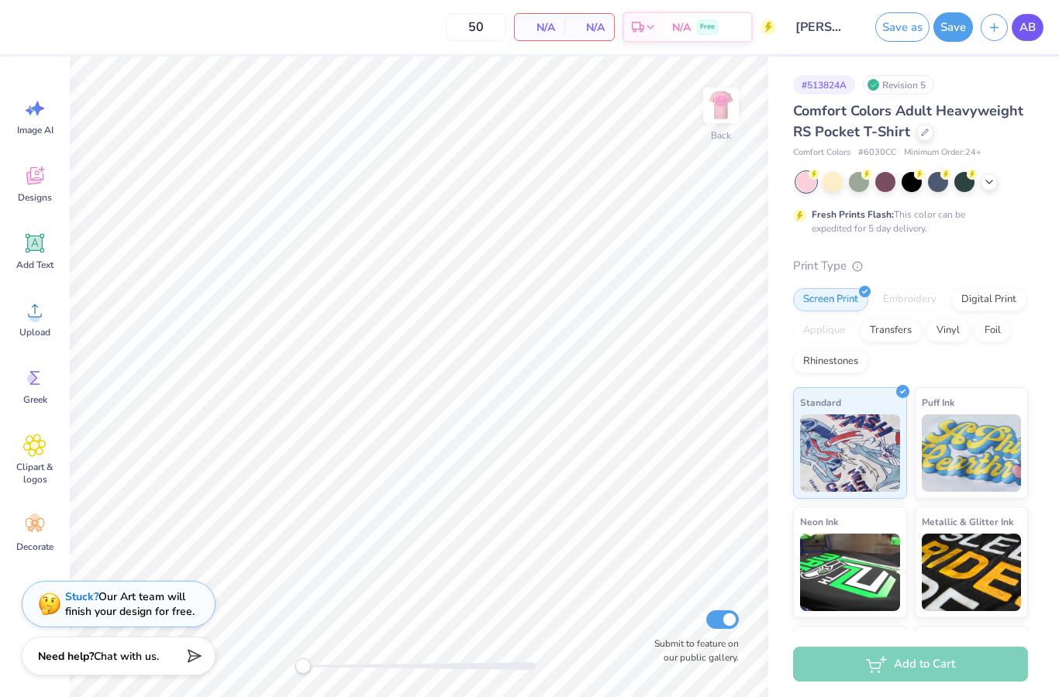
click at [1029, 26] on span "AB" at bounding box center [1027, 28] width 16 height 18
